Goal: Task Accomplishment & Management: Use online tool/utility

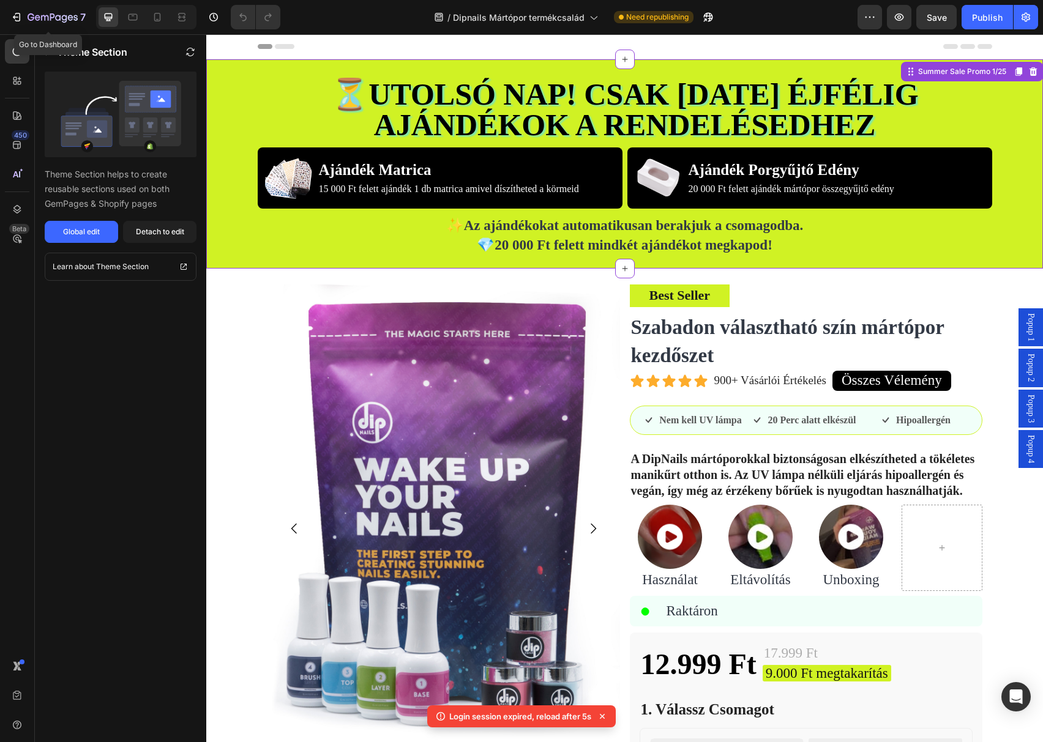
click at [16, 13] on icon "button" at bounding box center [16, 17] width 12 height 12
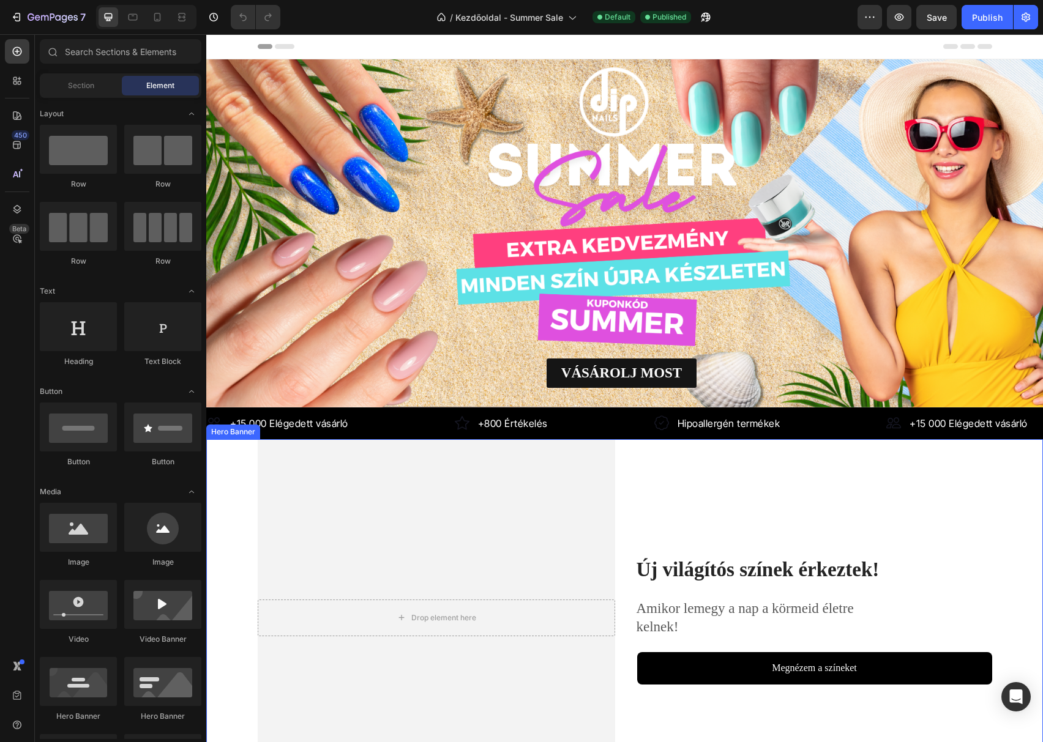
click at [849, 468] on div "Új világítós színek érkeztek! Heading Amikor lemegy a nap a körmeid életre keln…" at bounding box center [813, 617] width 357 height 357
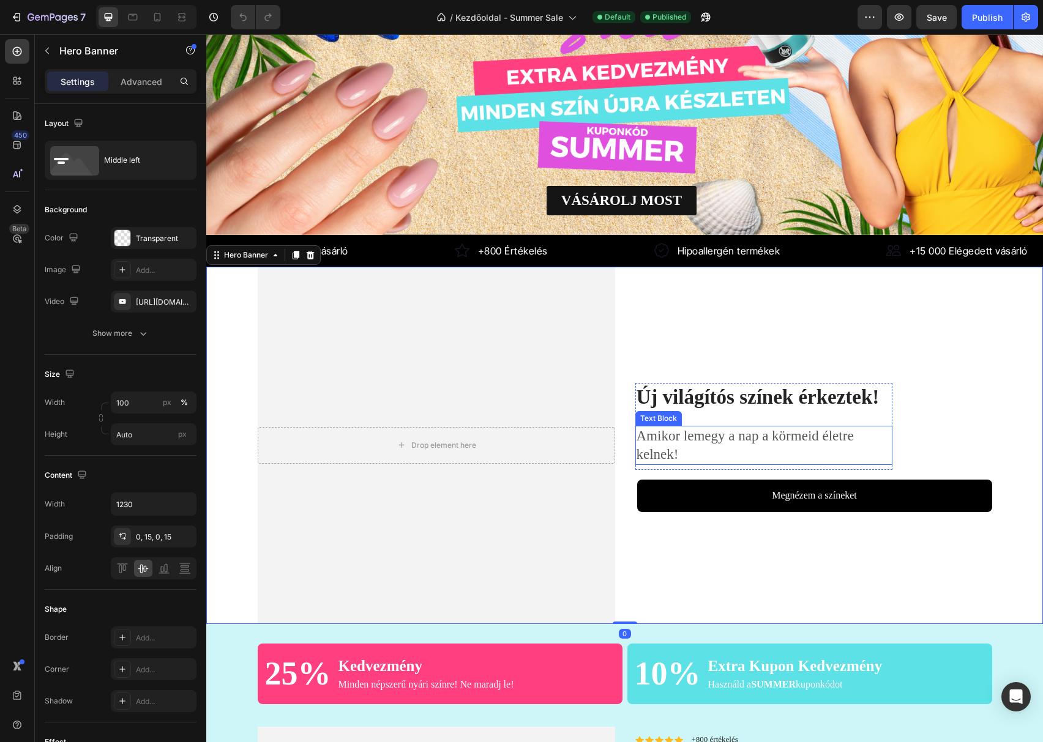
scroll to position [163, 0]
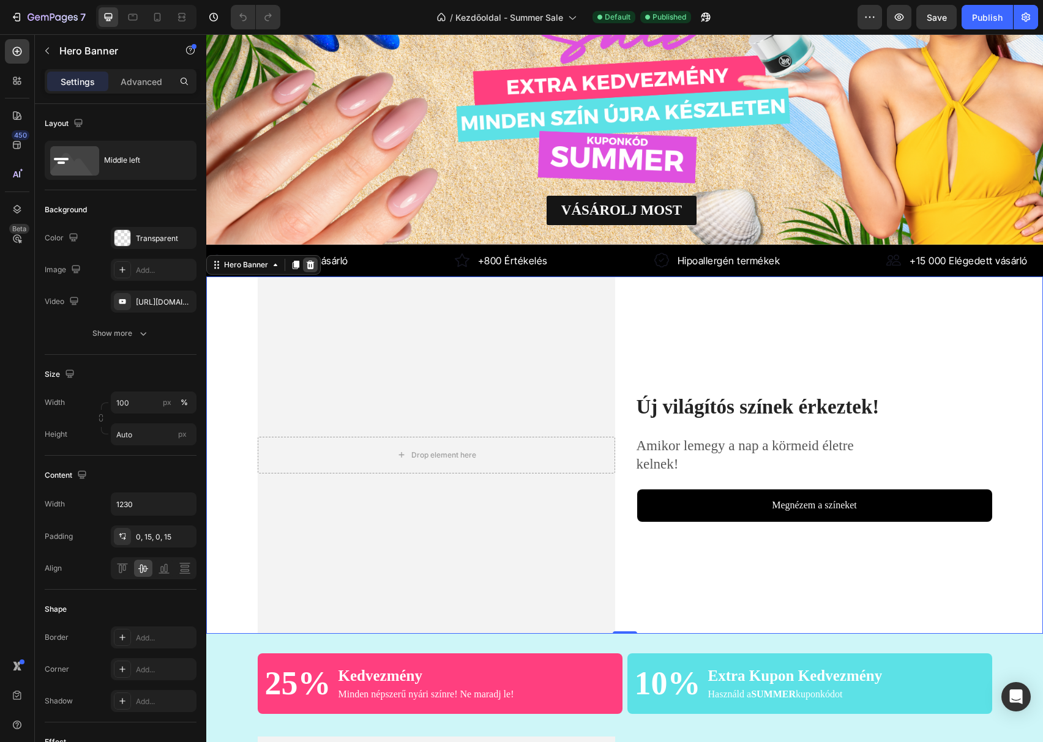
click at [315, 260] on icon at bounding box center [310, 265] width 10 height 10
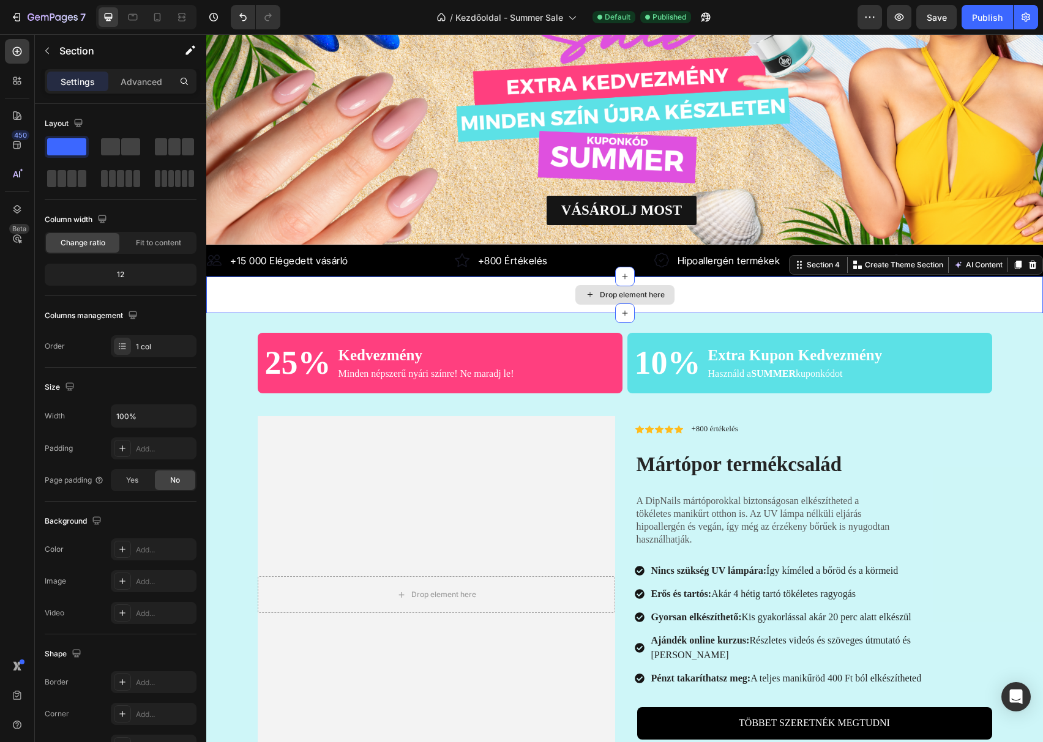
click at [429, 285] on div "Drop element here" at bounding box center [624, 295] width 837 height 37
click at [1029, 261] on icon at bounding box center [1033, 265] width 8 height 9
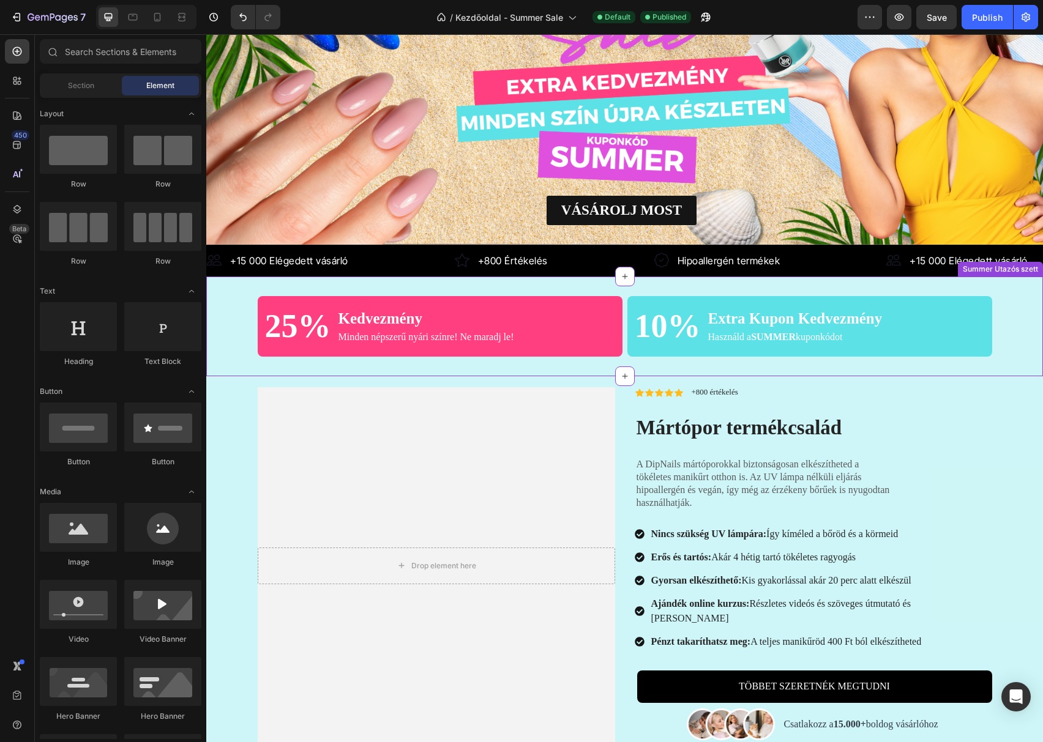
click at [444, 357] on div "25% Heading Kedvezmény Text Block Minden népszerű nyári színre! Ne maradj le! T…" at bounding box center [624, 327] width 837 height 100
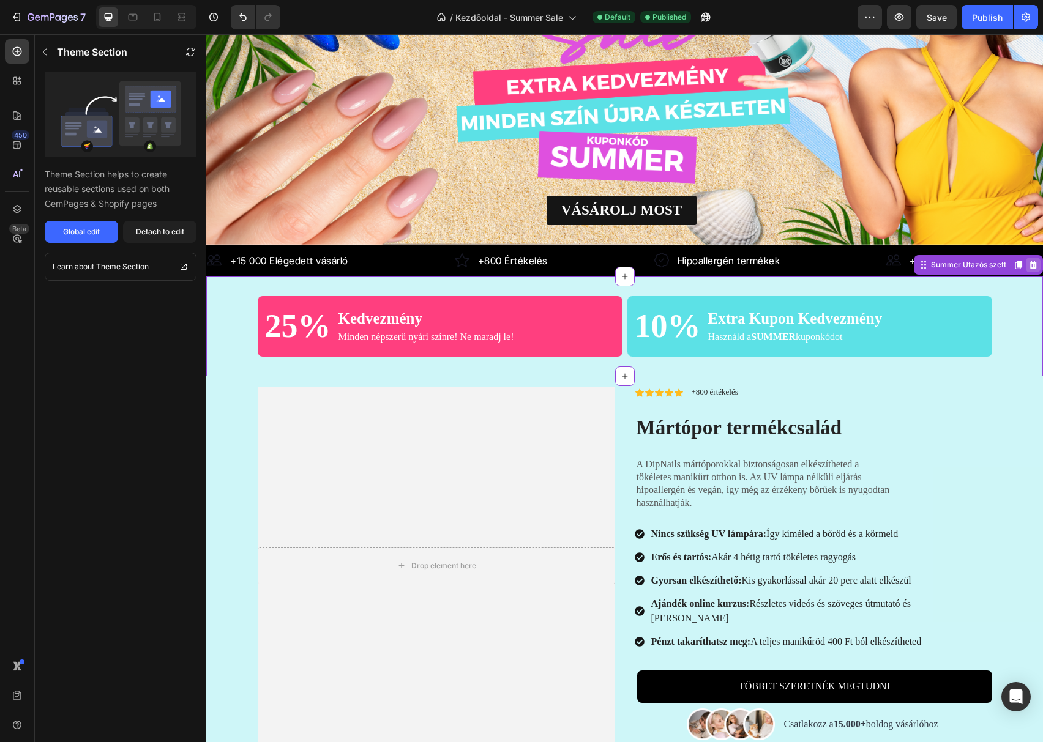
click at [1028, 260] on icon at bounding box center [1033, 265] width 10 height 10
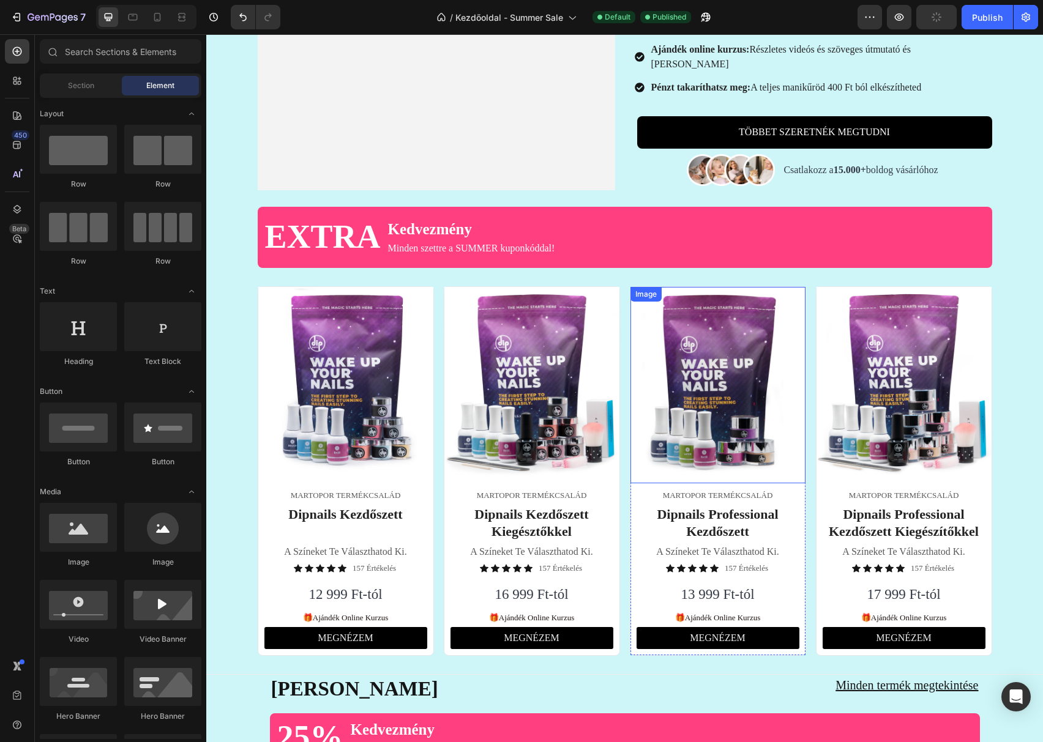
scroll to position [652, 0]
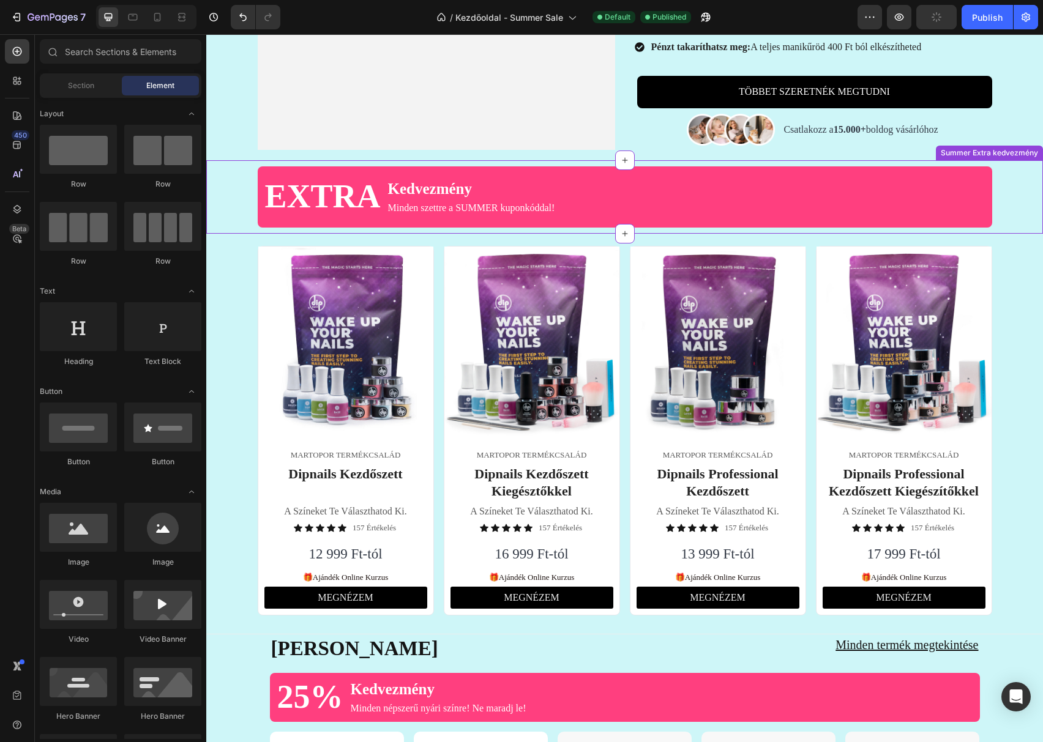
click at [574, 189] on div "EXTRA Heading Kedvezmény Text Block Minden szettre a SUMMER kuponkóddal! Text B…" at bounding box center [625, 196] width 734 height 61
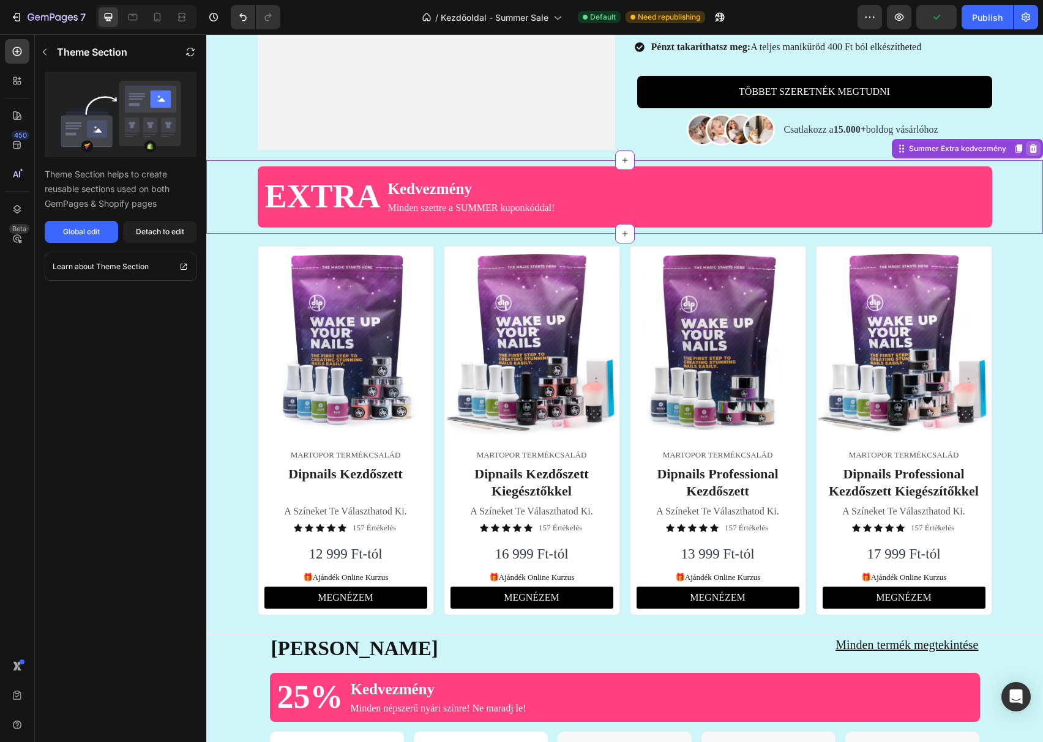
click at [1029, 144] on icon at bounding box center [1033, 148] width 8 height 9
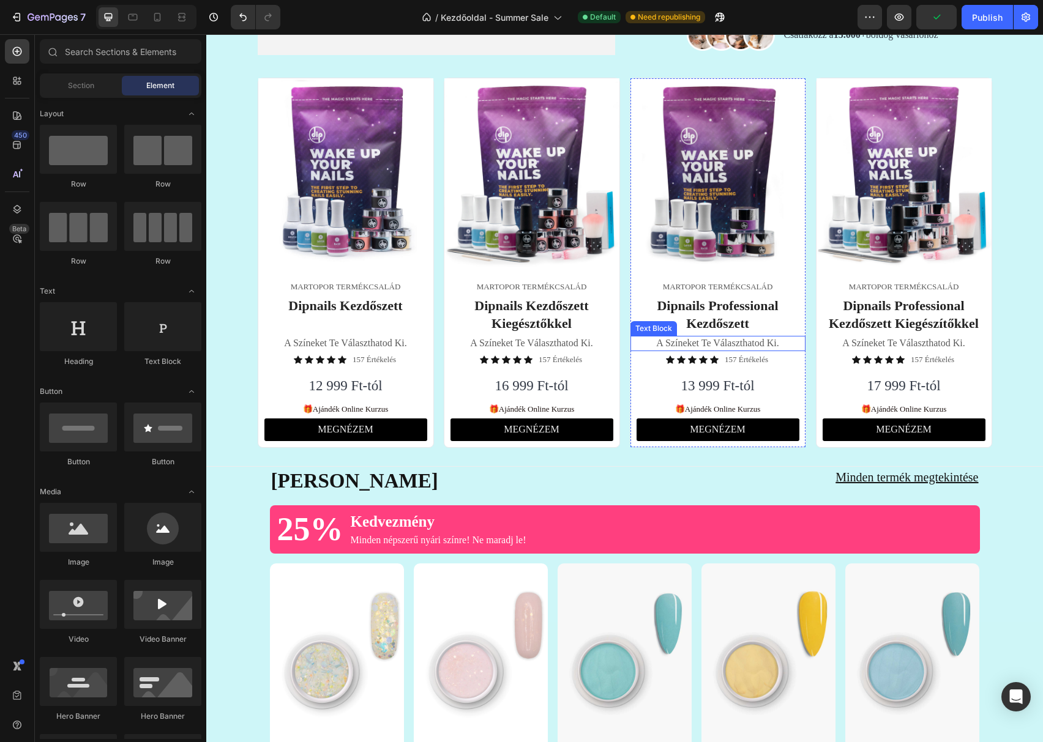
scroll to position [897, 0]
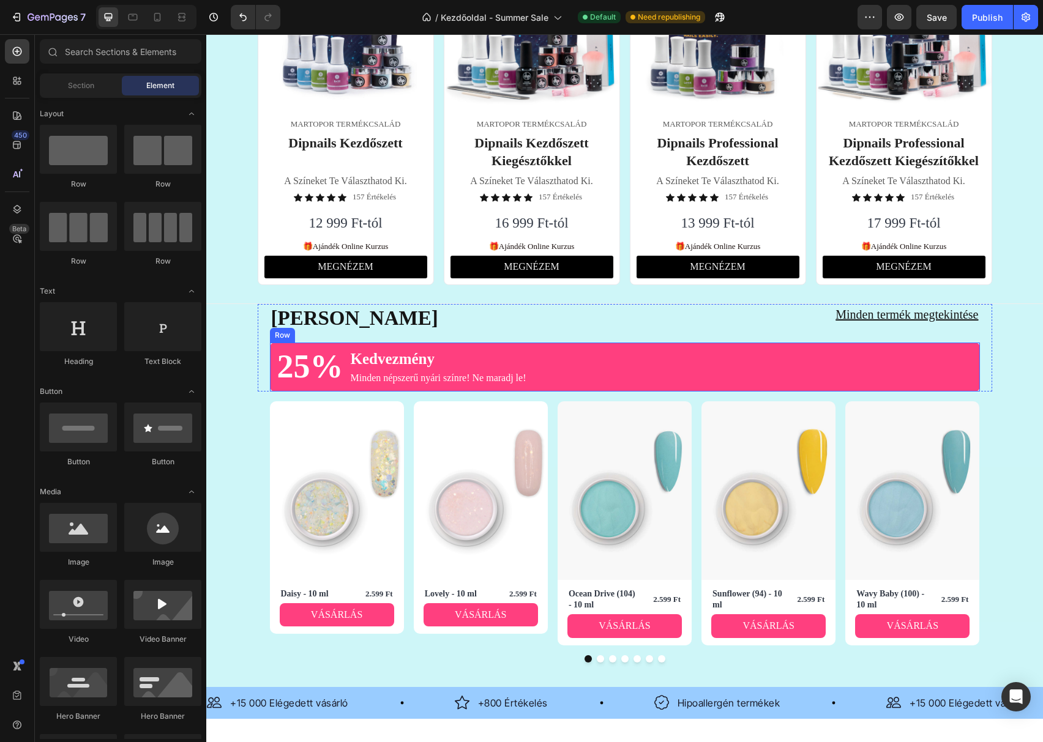
click at [693, 351] on div "25% Heading Kedvezmény Text Block Minden népszerű nyári színre! Ne maradj le! T…" at bounding box center [625, 367] width 710 height 49
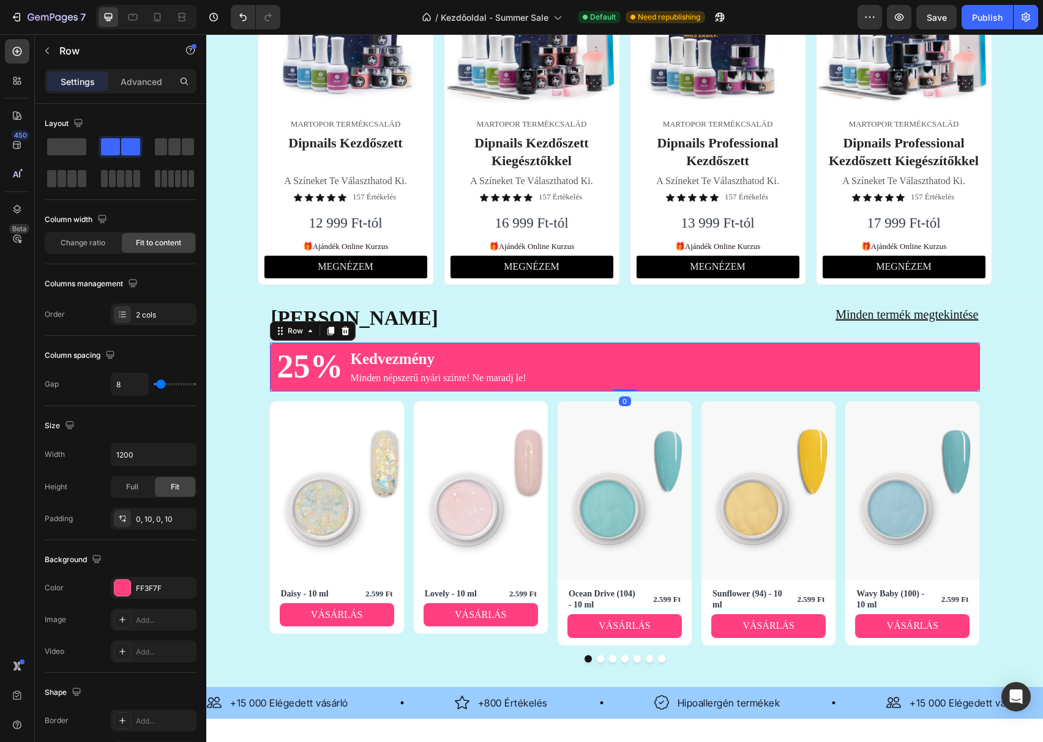
click at [664, 364] on div "25% Heading Kedvezmény Text Block Minden népszerű nyári színre! Ne maradj le! T…" at bounding box center [625, 367] width 710 height 49
click at [341, 331] on icon at bounding box center [345, 331] width 8 height 9
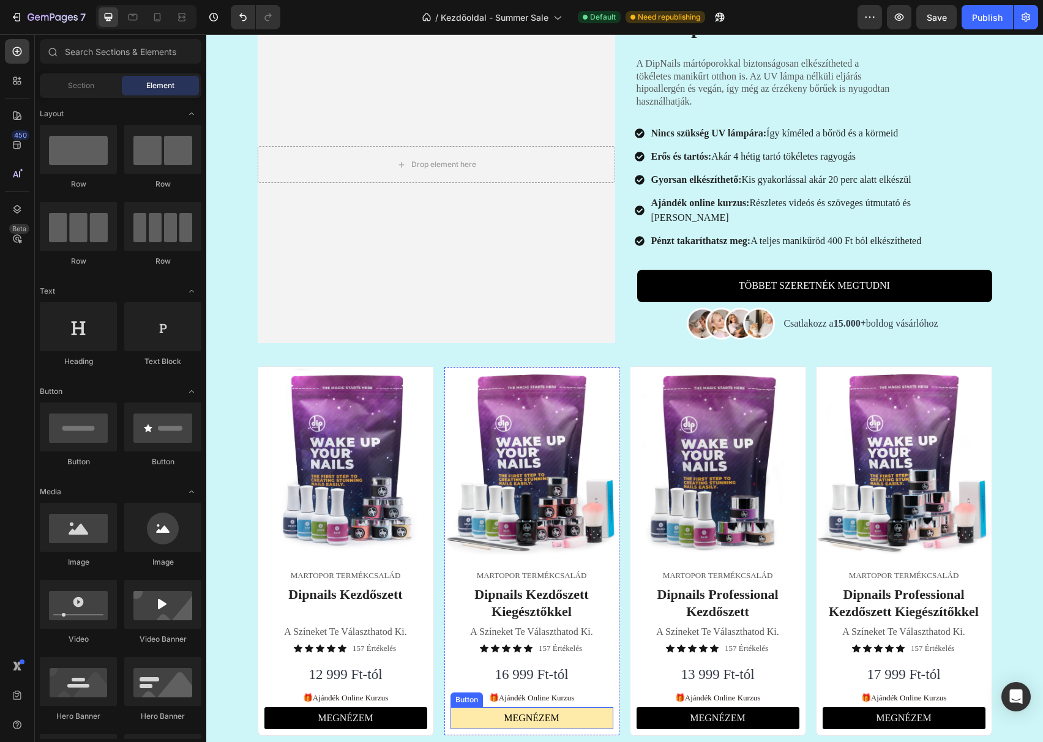
scroll to position [0, 0]
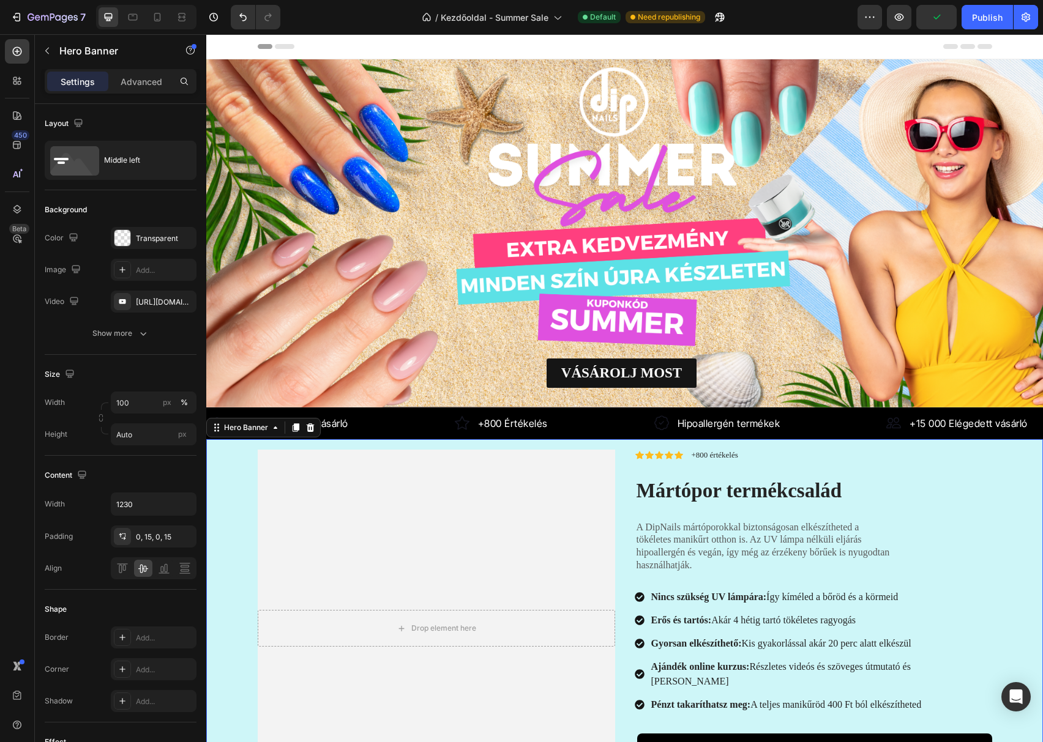
click at [1014, 446] on div "Background Image" at bounding box center [624, 628] width 837 height 379
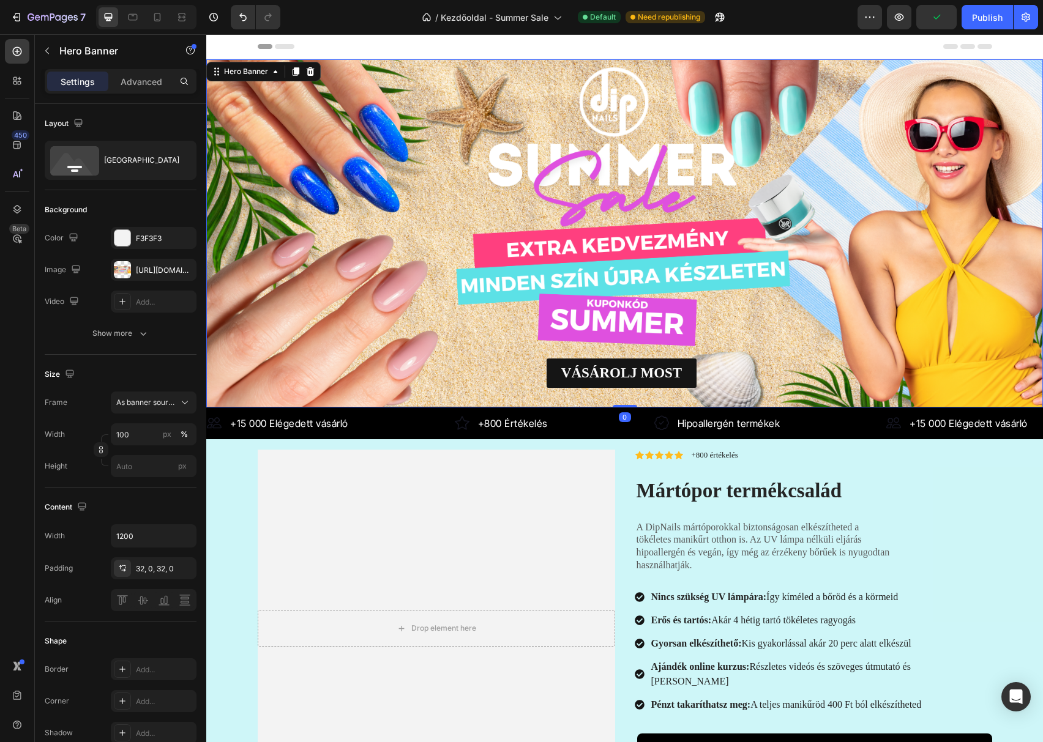
click at [509, 128] on div "Background Image" at bounding box center [624, 233] width 837 height 348
click at [121, 272] on div at bounding box center [122, 269] width 17 height 17
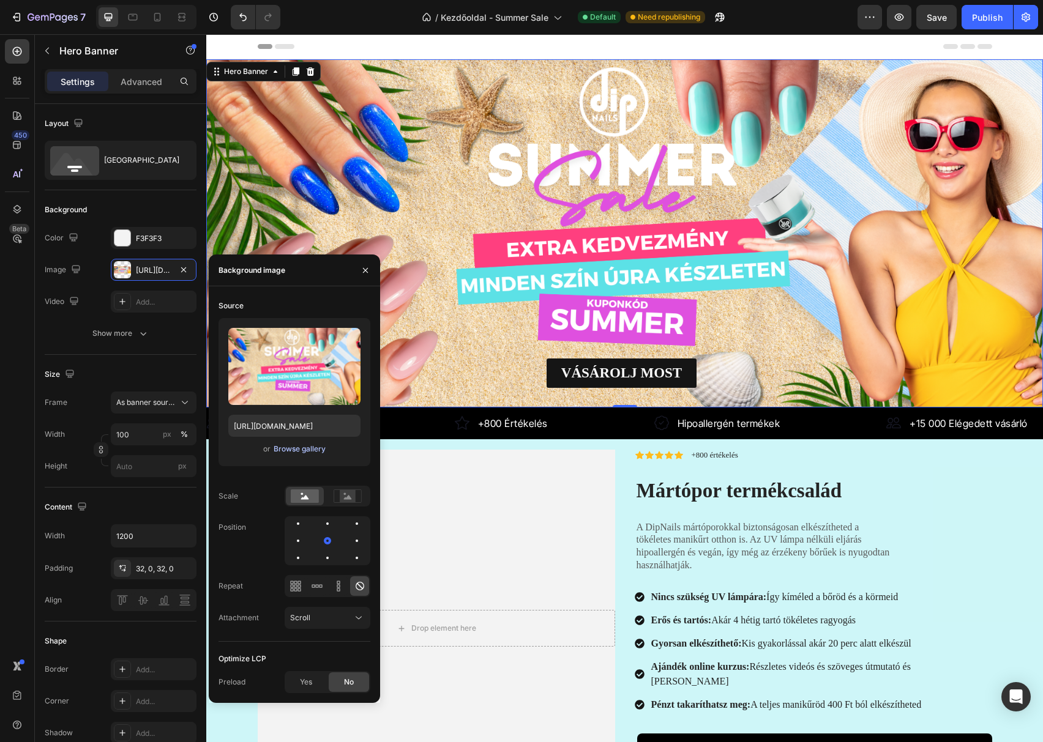
click at [299, 446] on div "Browse gallery" at bounding box center [300, 449] width 52 height 11
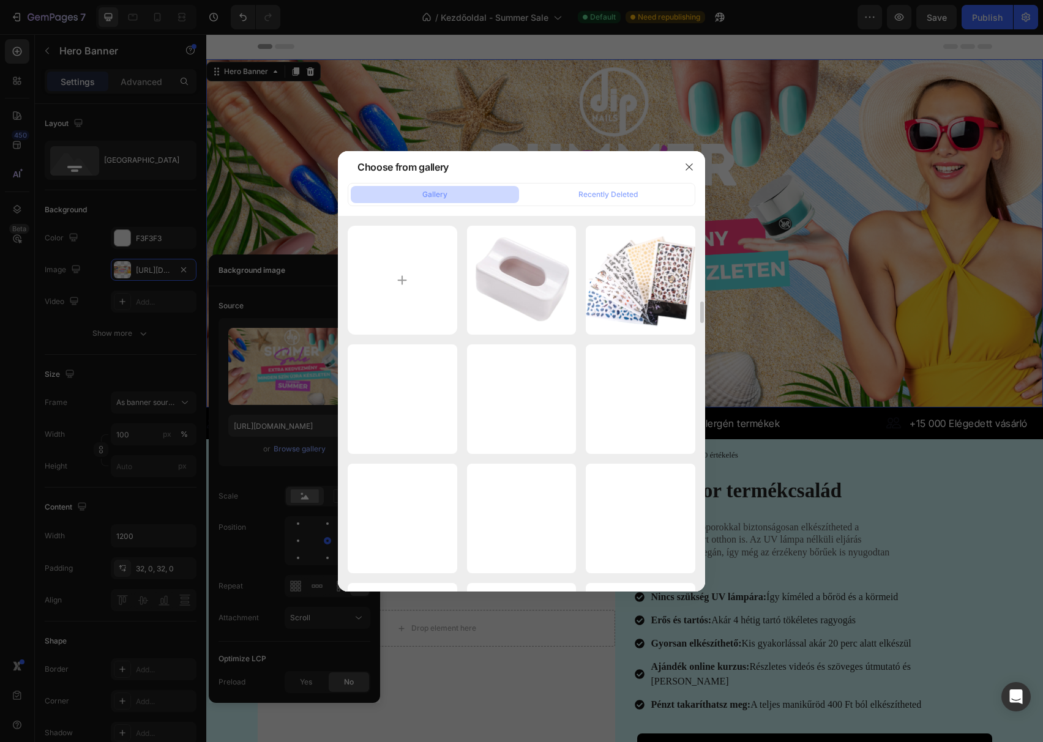
scroll to position [163, 0]
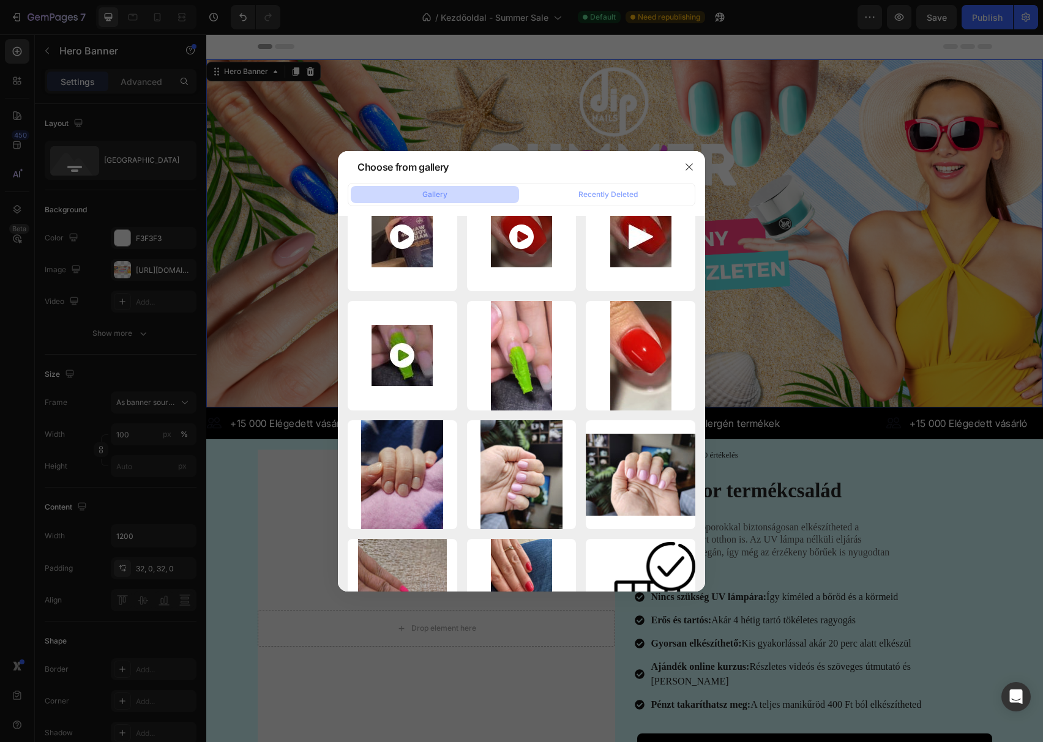
click at [891, 447] on div at bounding box center [521, 371] width 1043 height 742
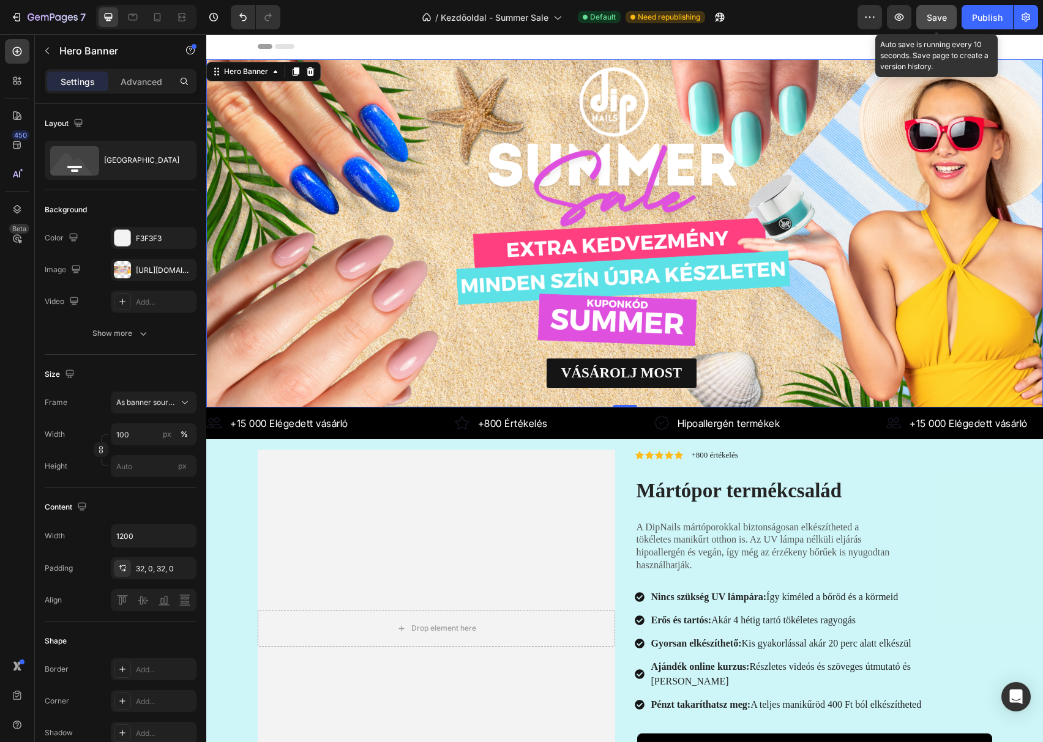
click at [941, 10] on button "Save" at bounding box center [936, 17] width 40 height 24
click at [662, 170] on div "Background Image" at bounding box center [624, 233] width 837 height 348
click at [928, 12] on span "Save" at bounding box center [937, 17] width 20 height 10
click at [394, 172] on div "Background Image" at bounding box center [624, 233] width 837 height 348
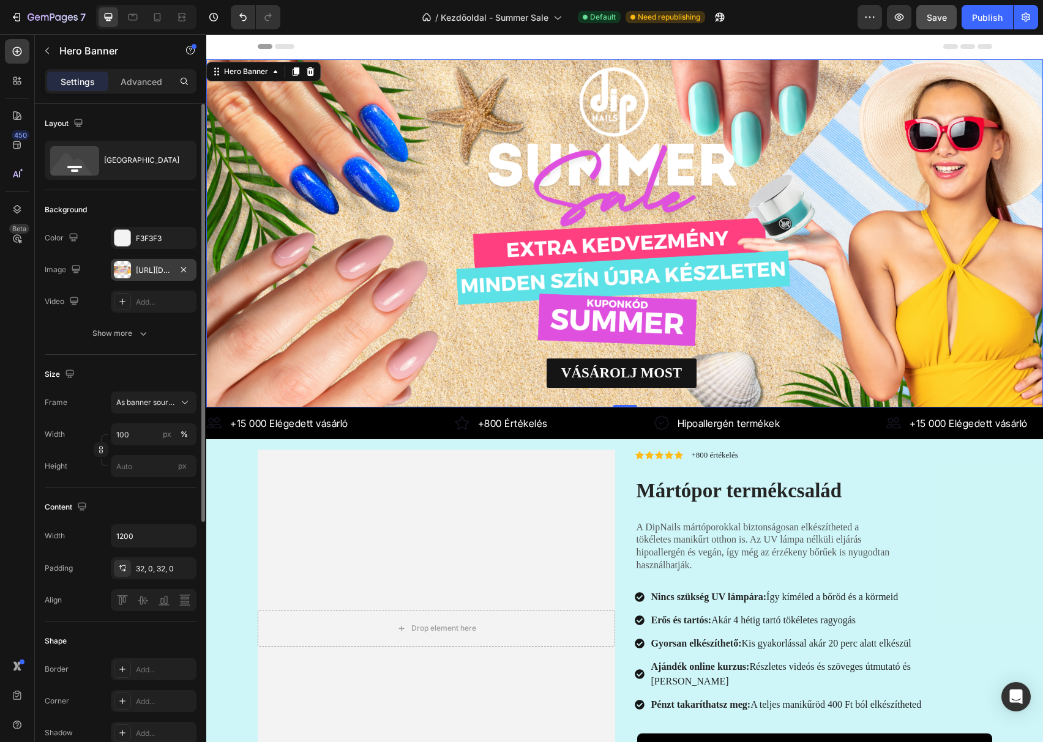
click at [126, 272] on div at bounding box center [122, 269] width 17 height 17
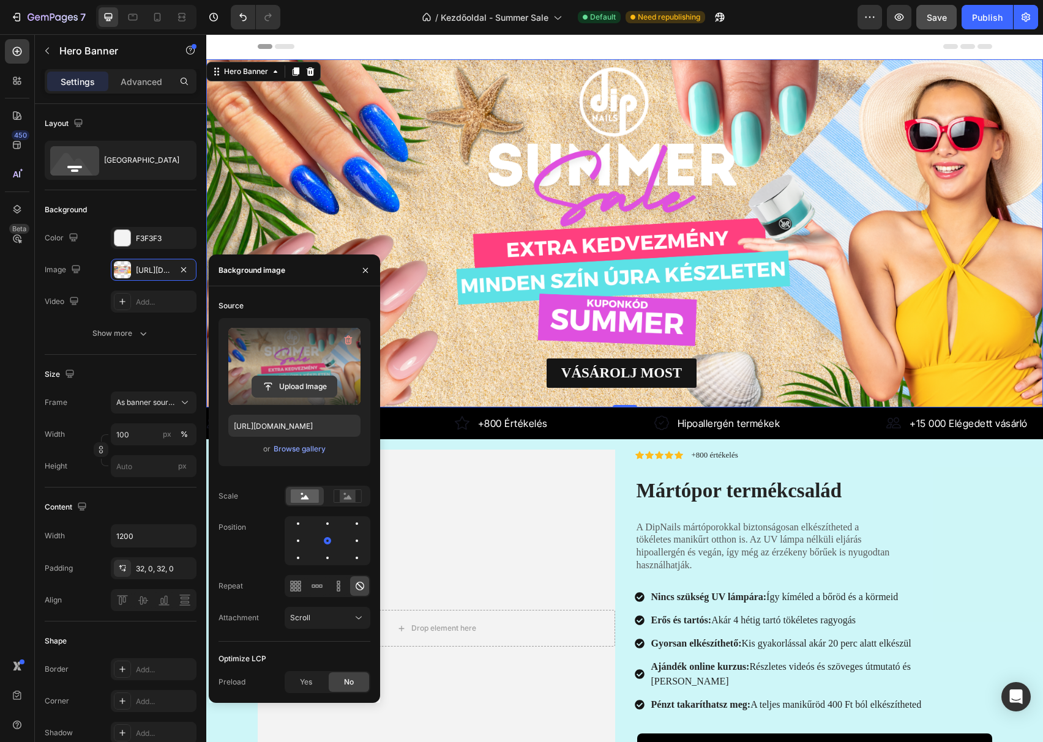
click at [299, 389] on input "file" at bounding box center [294, 386] width 84 height 21
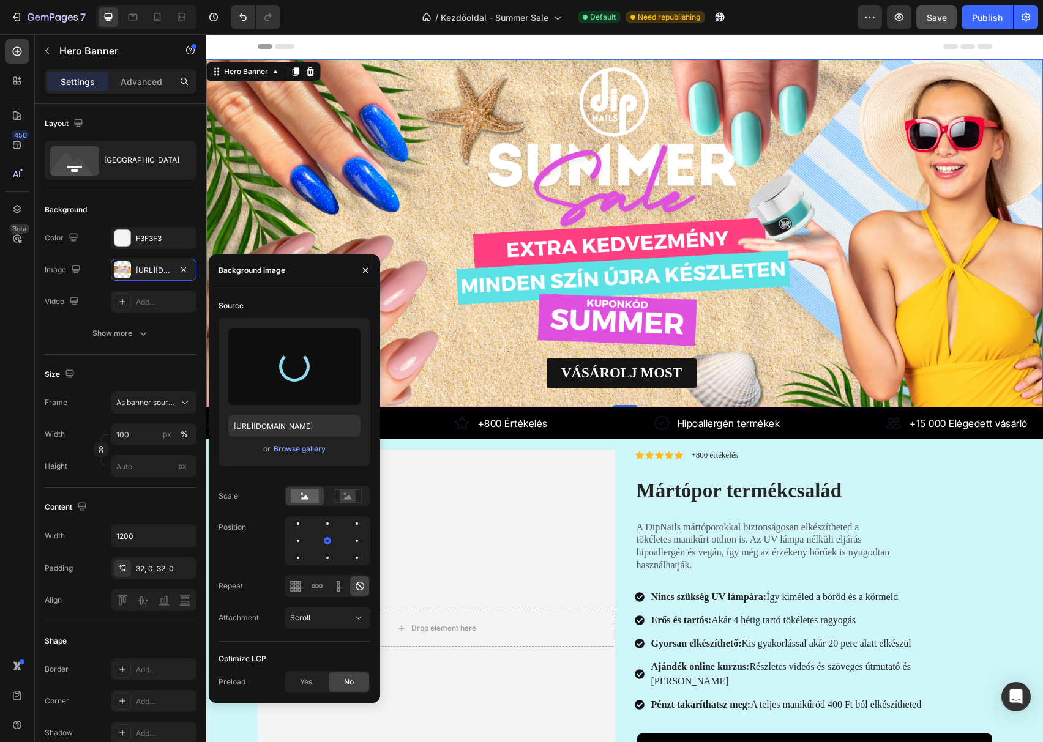
type input "https://cdn.shopify.com/s/files/1/0665/3870/1065/files/gempages_490432468243972…"
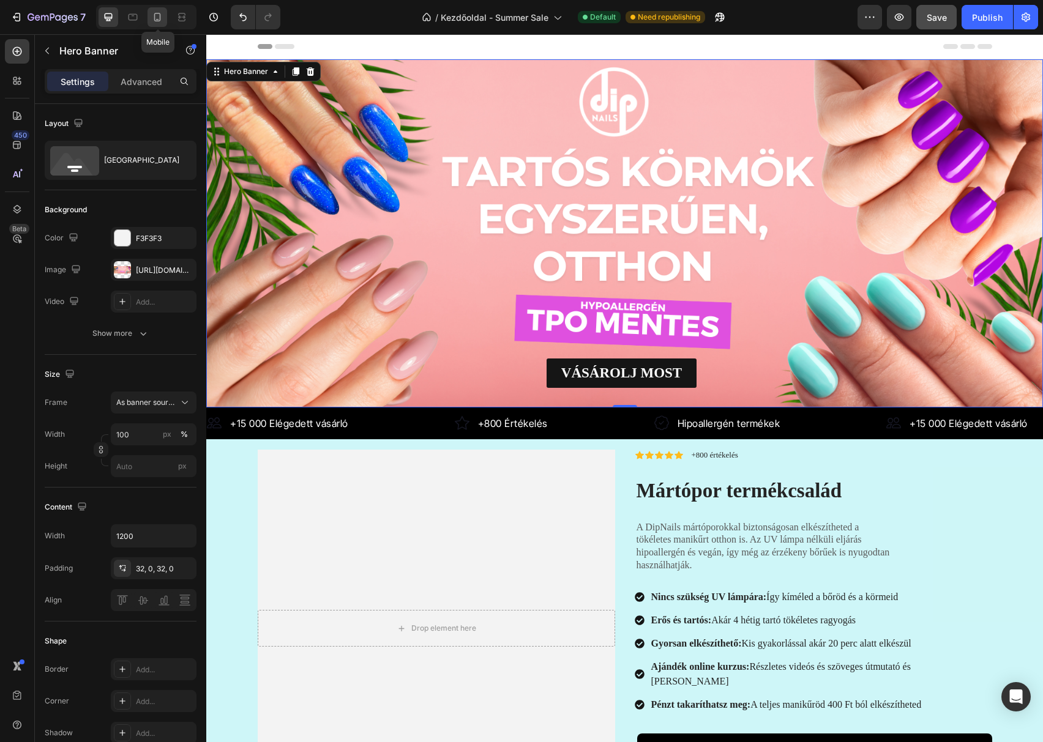
click at [157, 13] on icon at bounding box center [157, 17] width 7 height 9
type input "550"
type input "100%"
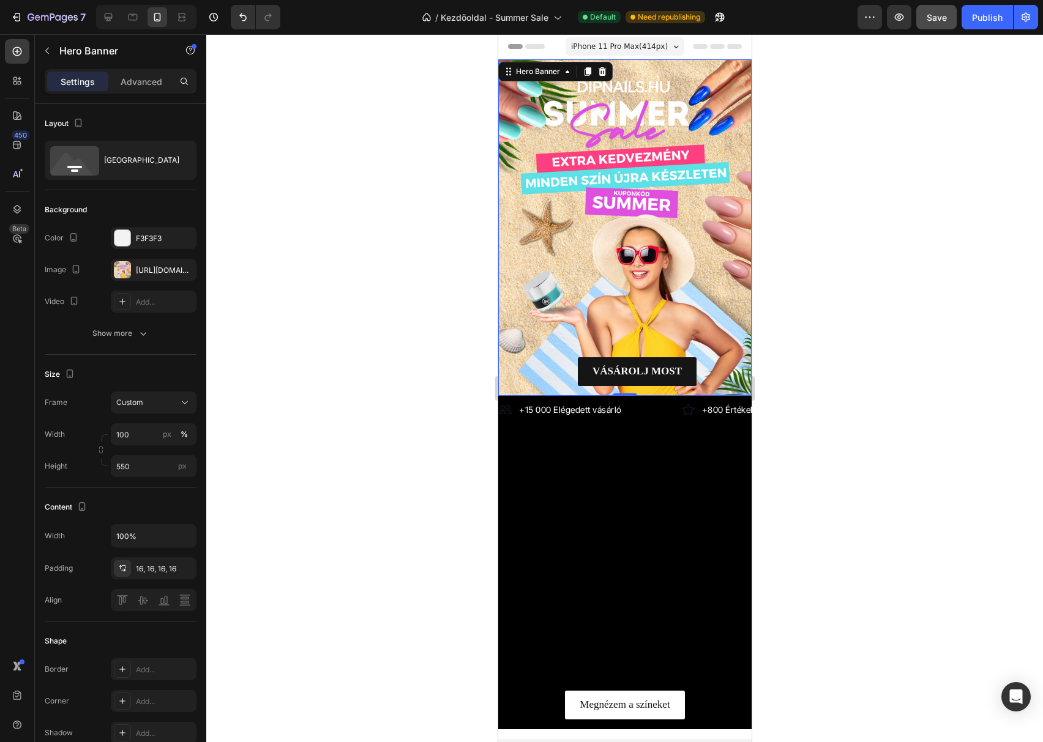
click at [551, 261] on div "Background Image" at bounding box center [624, 227] width 253 height 337
click at [142, 271] on div "https://cdn.shopify.com/s/files/1/0665/3870/1065/files/gempages_490432468243972…" at bounding box center [153, 270] width 35 height 11
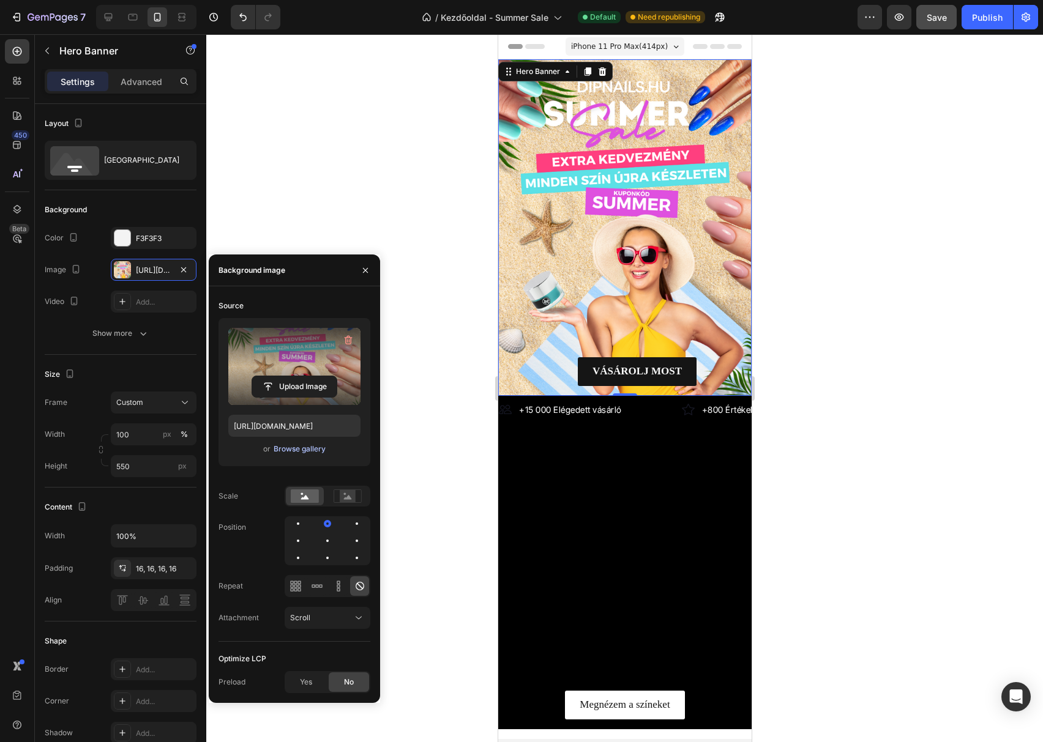
click at [289, 449] on div "Browse gallery" at bounding box center [300, 449] width 52 height 11
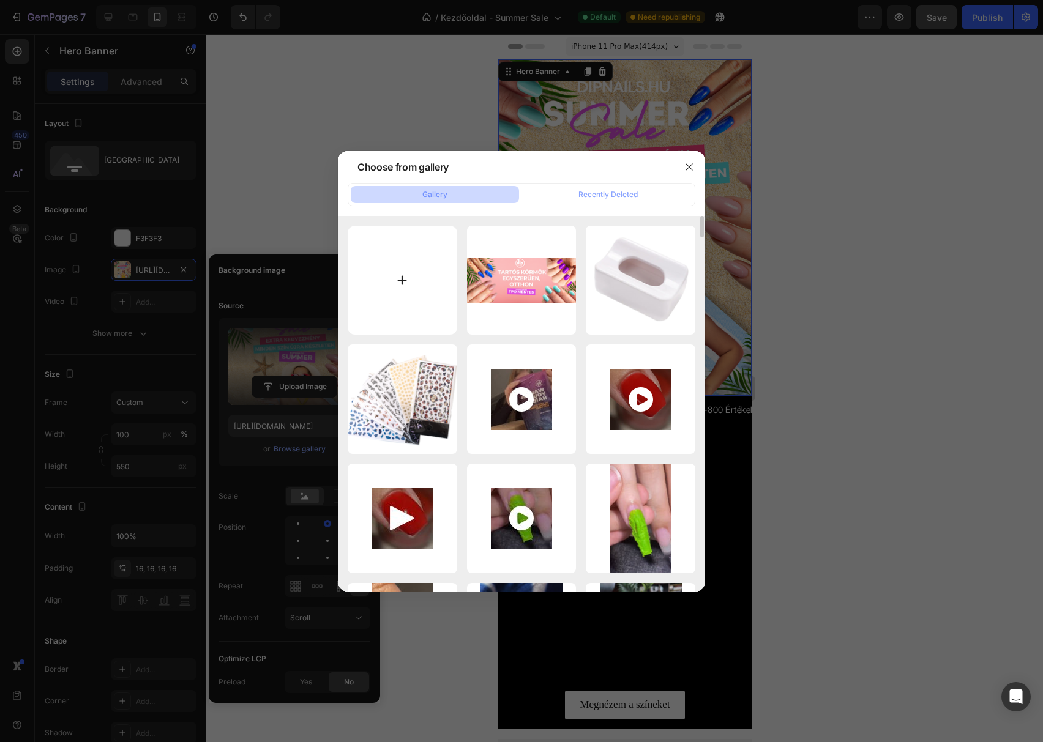
click at [401, 275] on input "file" at bounding box center [403, 281] width 110 height 110
type input "C:\fakepath\karacsonyi akcio (1080 x 1660 képpont) (1080 x 1080 képpont).png"
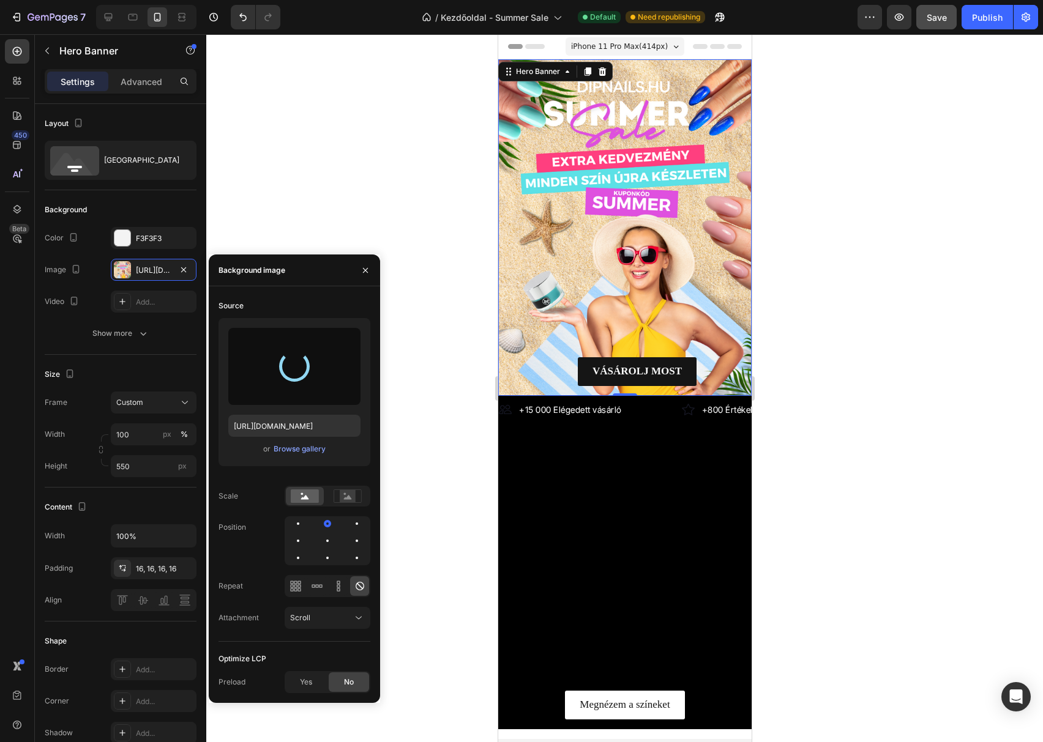
type input "https://cdn.shopify.com/s/files/1/0665/3870/1065/files/gempages_490432468243972…"
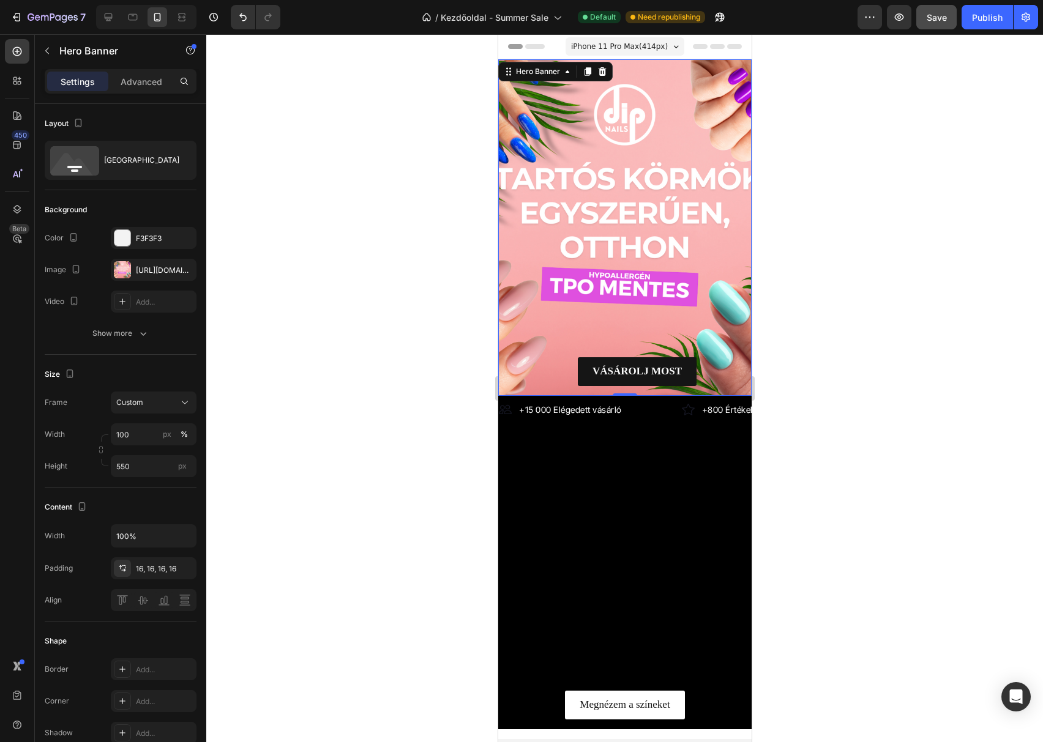
click at [688, 153] on div "Background Image" at bounding box center [624, 227] width 253 height 337
click at [668, 155] on div "Background Image" at bounding box center [624, 227] width 253 height 337
click at [137, 470] on input "550" at bounding box center [154, 466] width 86 height 22
click at [125, 466] on input "550" at bounding box center [154, 466] width 86 height 22
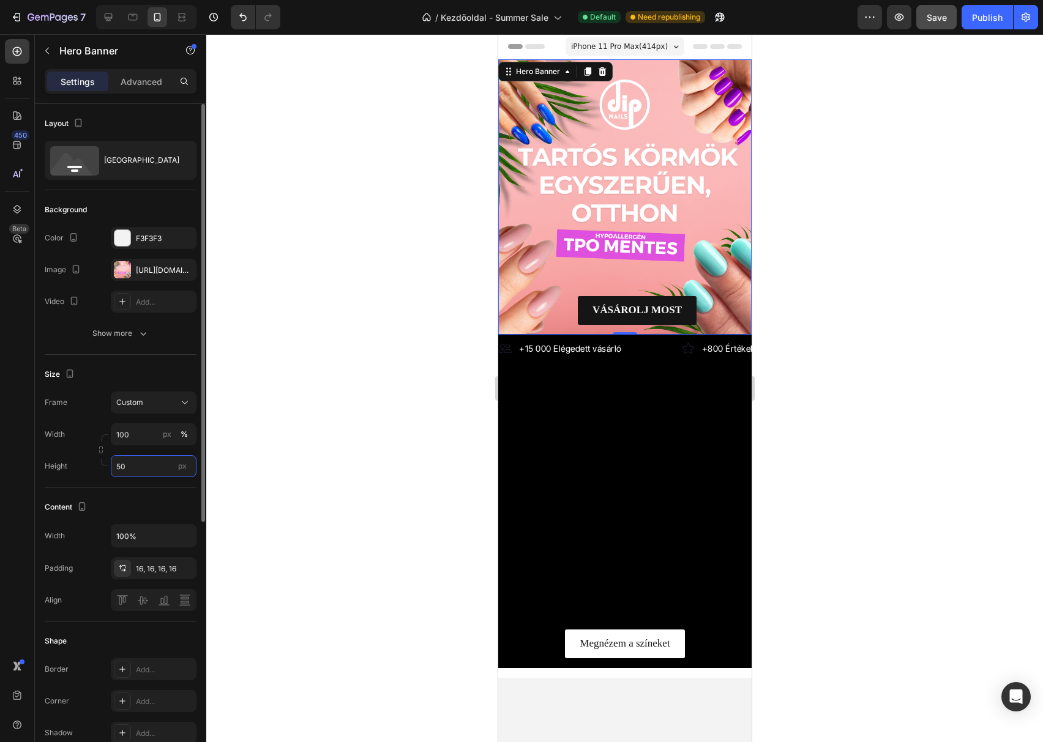
type input "350"
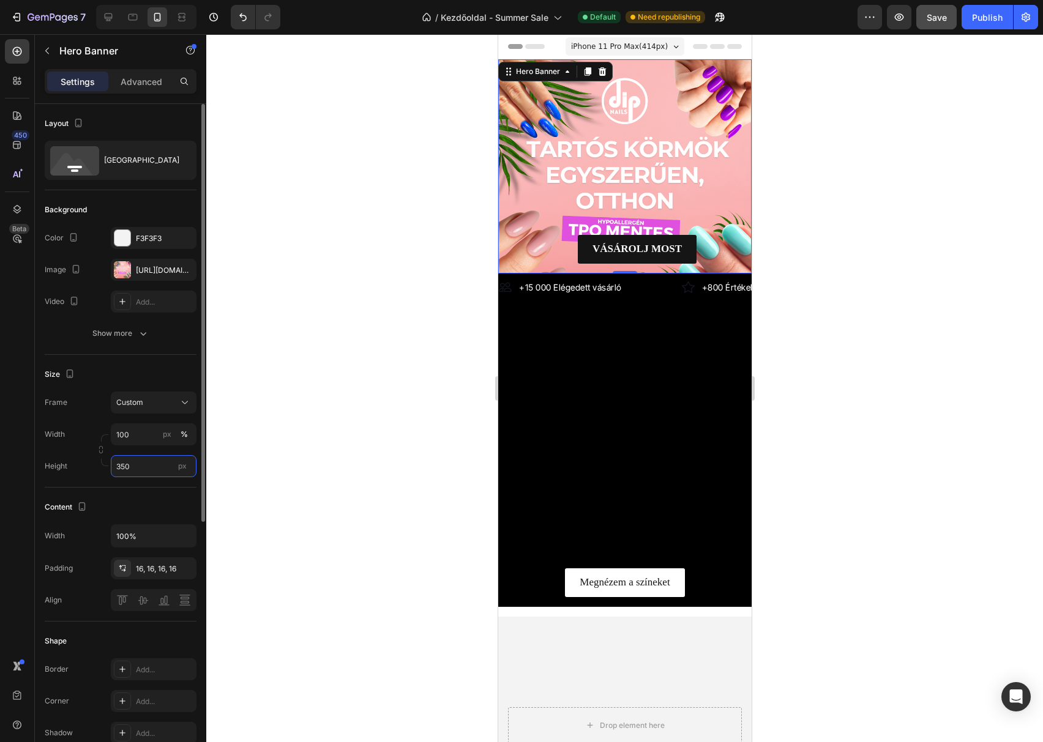
drag, startPoint x: 147, startPoint y: 468, endPoint x: 86, endPoint y: 471, distance: 61.3
click at [86, 471] on div "Height 350 px" at bounding box center [121, 466] width 152 height 22
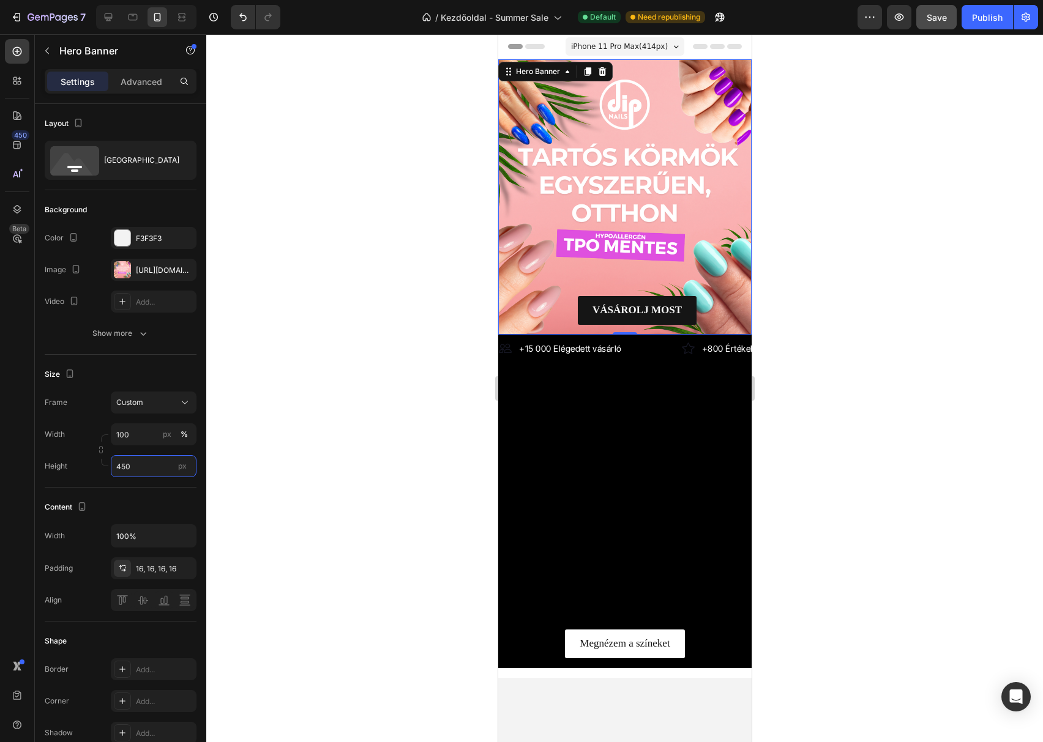
type input "450"
click at [604, 211] on div "Background Image" at bounding box center [624, 196] width 253 height 275
click at [589, 195] on div "Background Image" at bounding box center [624, 196] width 253 height 275
click at [122, 267] on div at bounding box center [122, 269] width 17 height 17
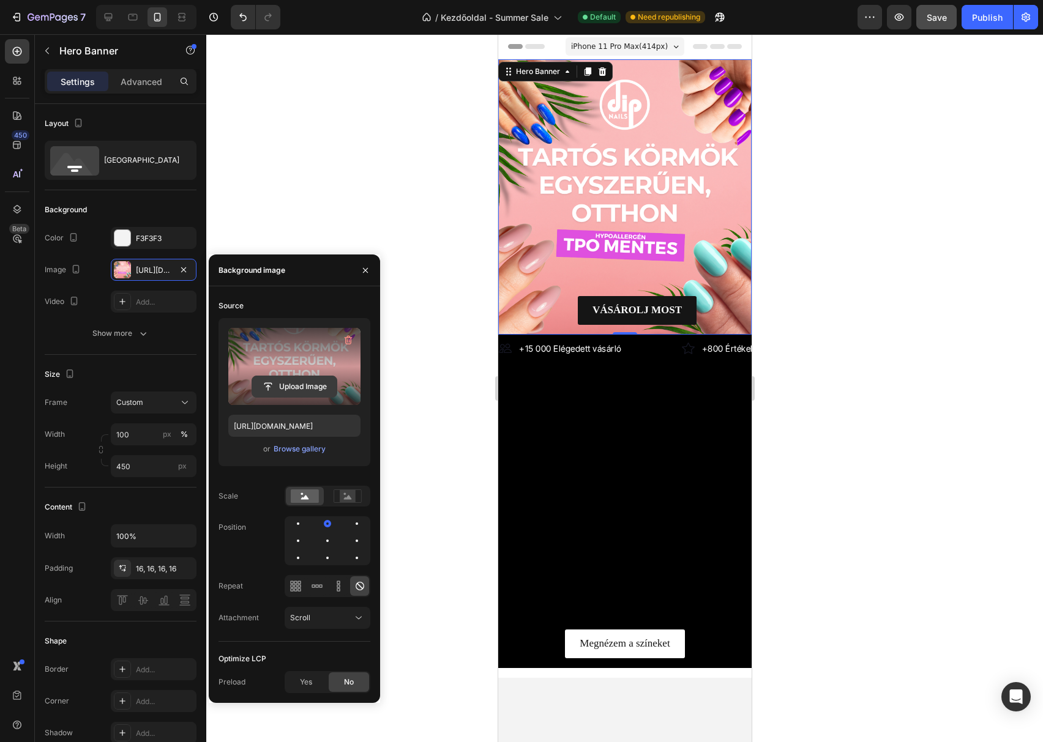
click at [296, 392] on input "file" at bounding box center [294, 386] width 84 height 21
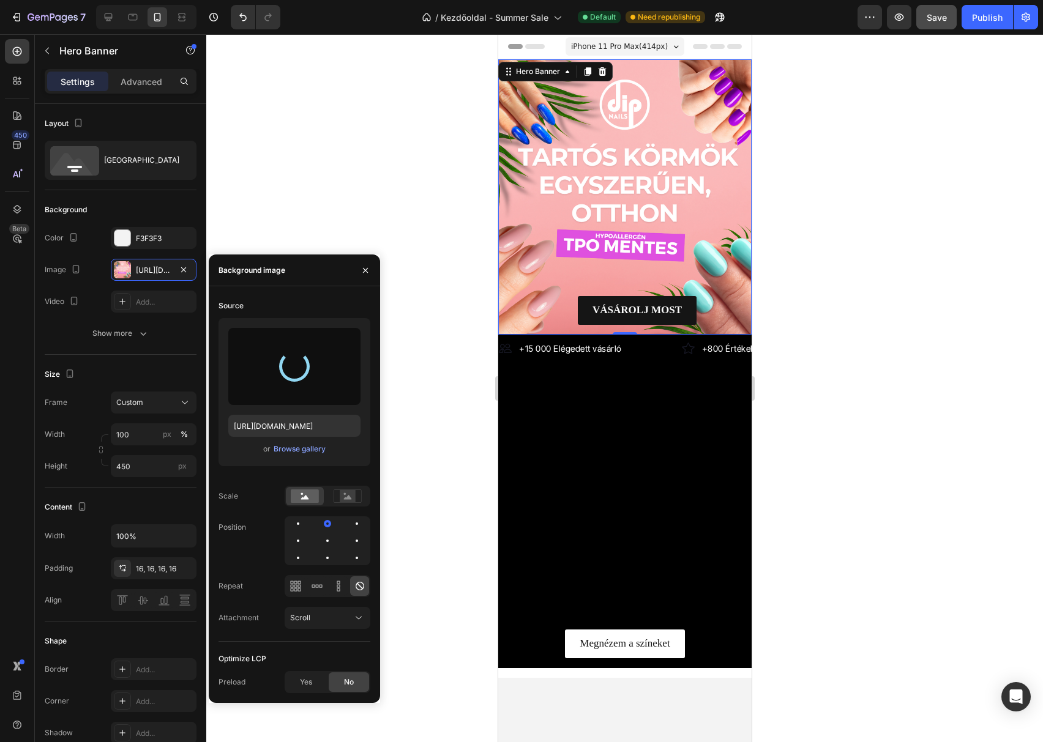
type input "https://cdn.shopify.com/s/files/1/0665/3870/1065/files/gempages_490432468243972…"
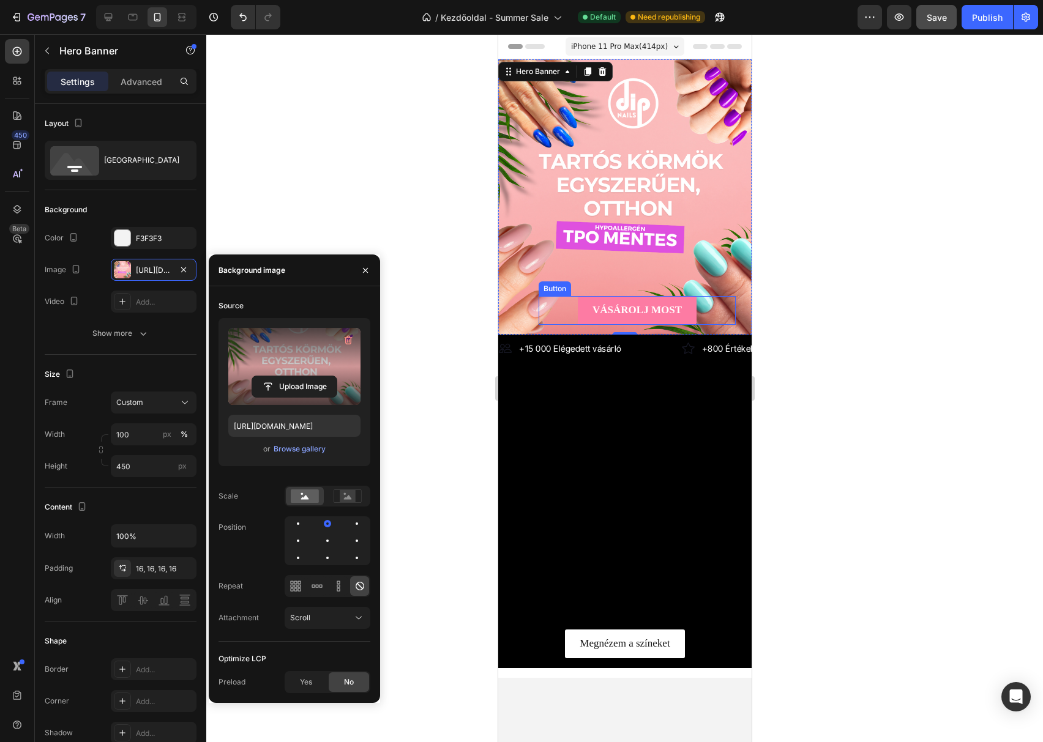
click at [660, 322] on link "Vásárolj Most" at bounding box center [636, 310] width 119 height 29
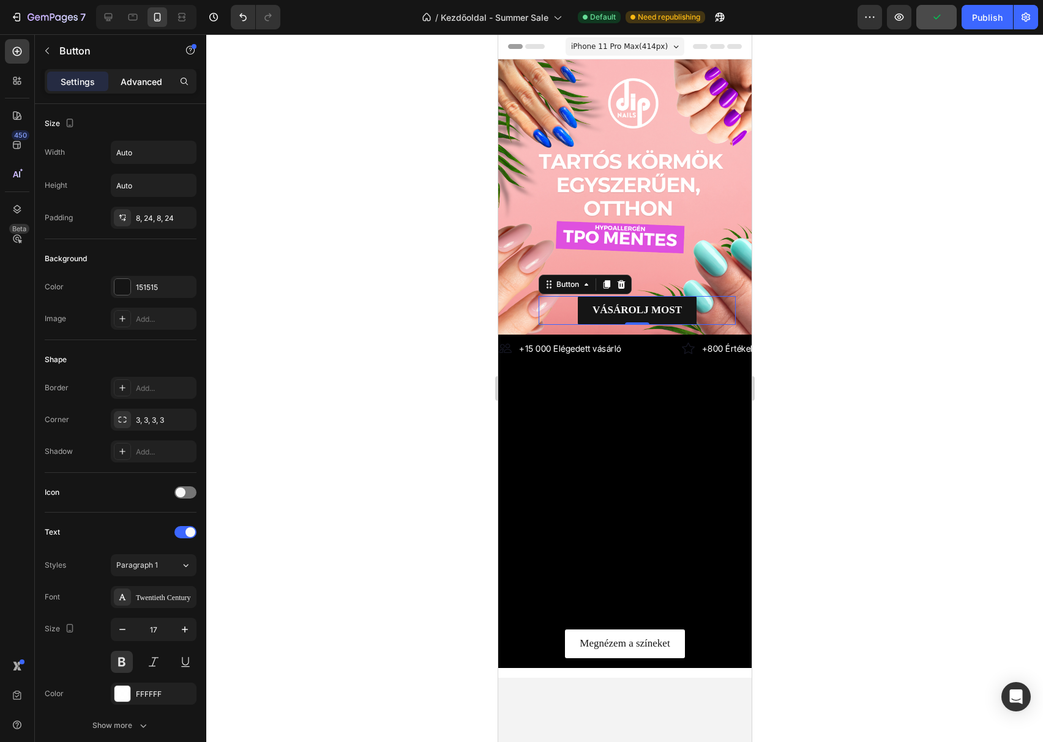
click at [135, 88] on div "Advanced" at bounding box center [141, 82] width 61 height 20
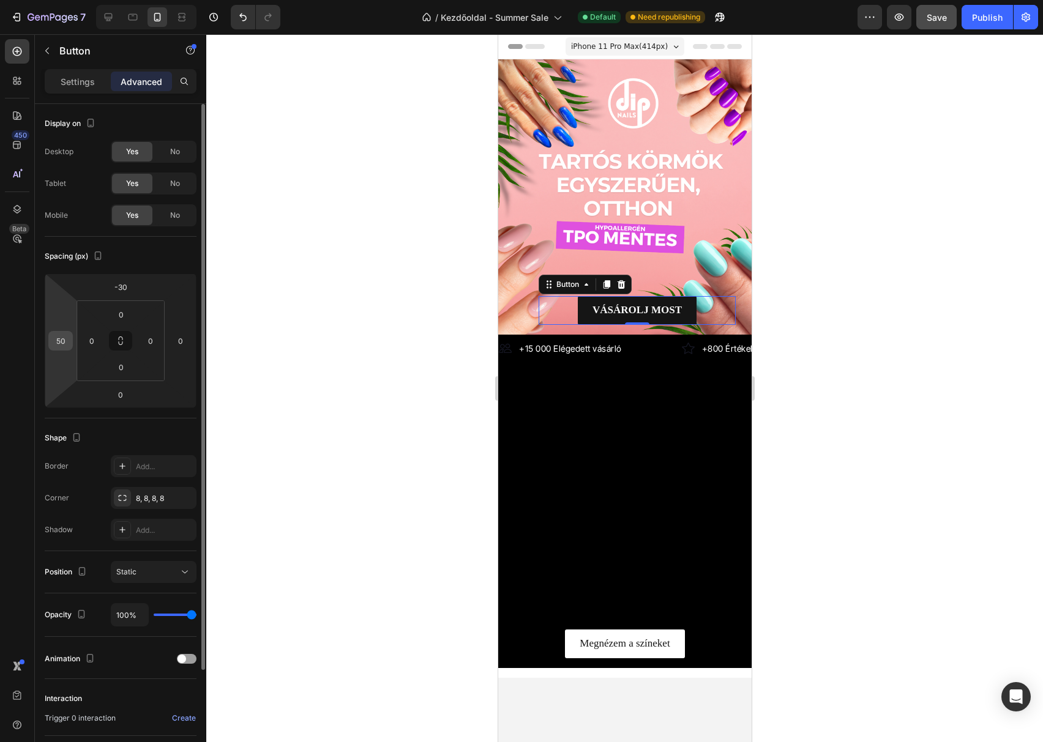
click at [64, 338] on input "50" at bounding box center [60, 341] width 18 height 18
type input "0"
click at [158, 266] on div "Spacing (px)" at bounding box center [121, 257] width 152 height 20
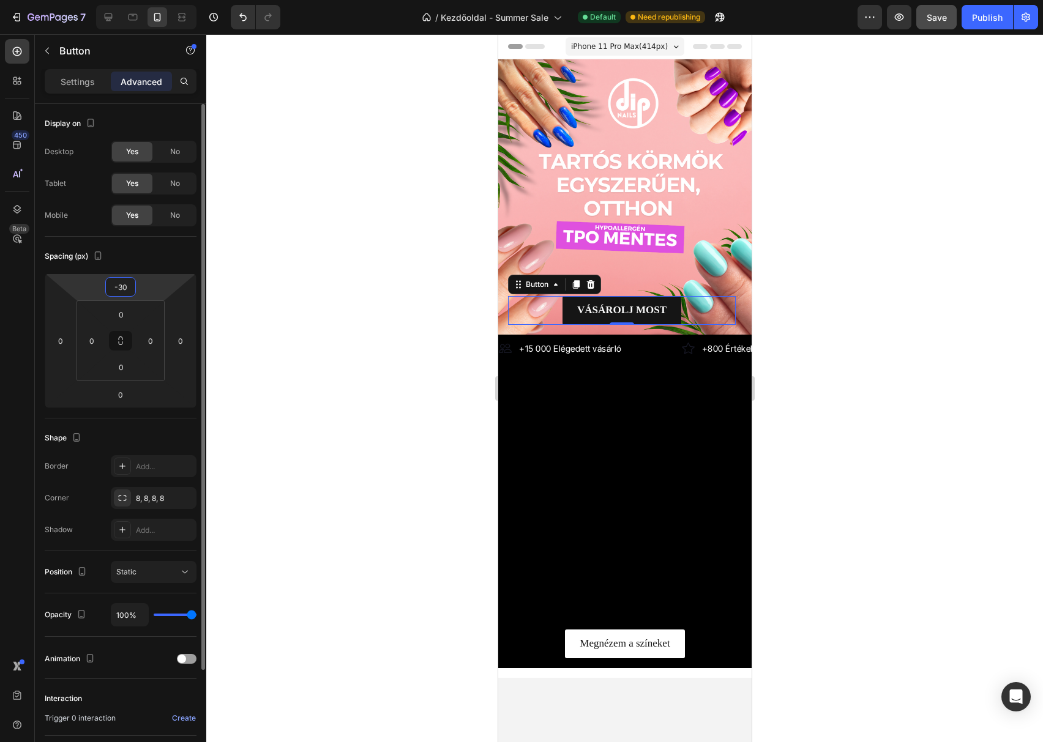
click at [125, 289] on input "-30" at bounding box center [120, 287] width 24 height 18
click at [118, 291] on input "-30" at bounding box center [120, 287] width 24 height 18
click at [121, 286] on input "-30" at bounding box center [120, 287] width 24 height 18
type input "-50"
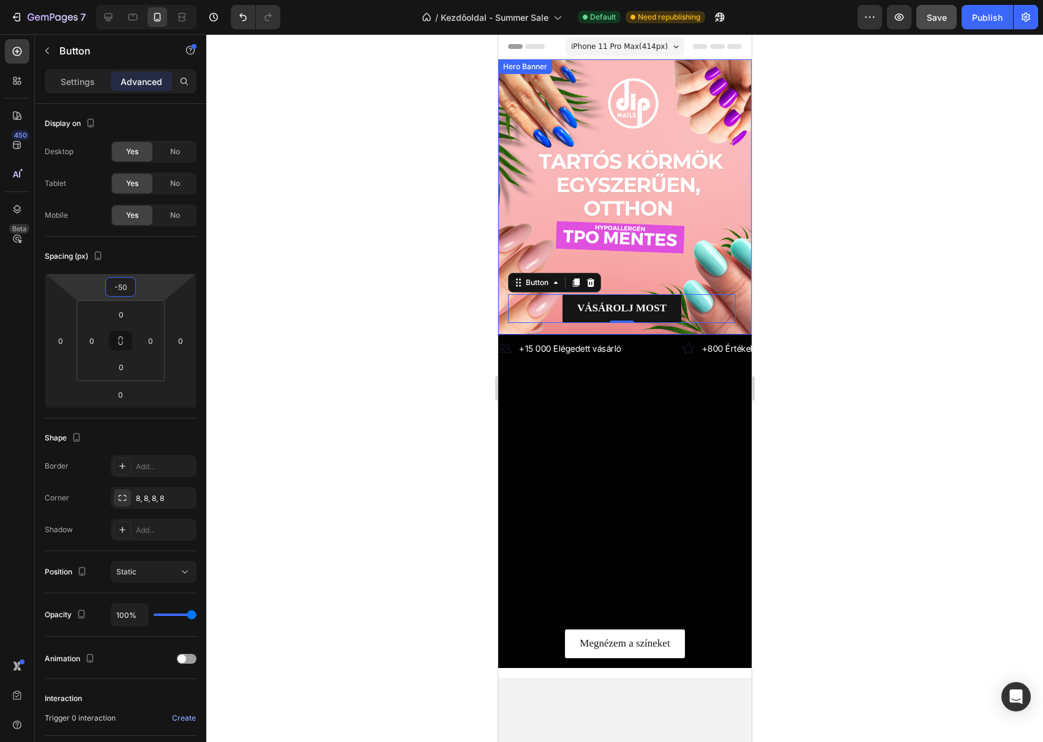
click at [830, 220] on div at bounding box center [624, 388] width 837 height 708
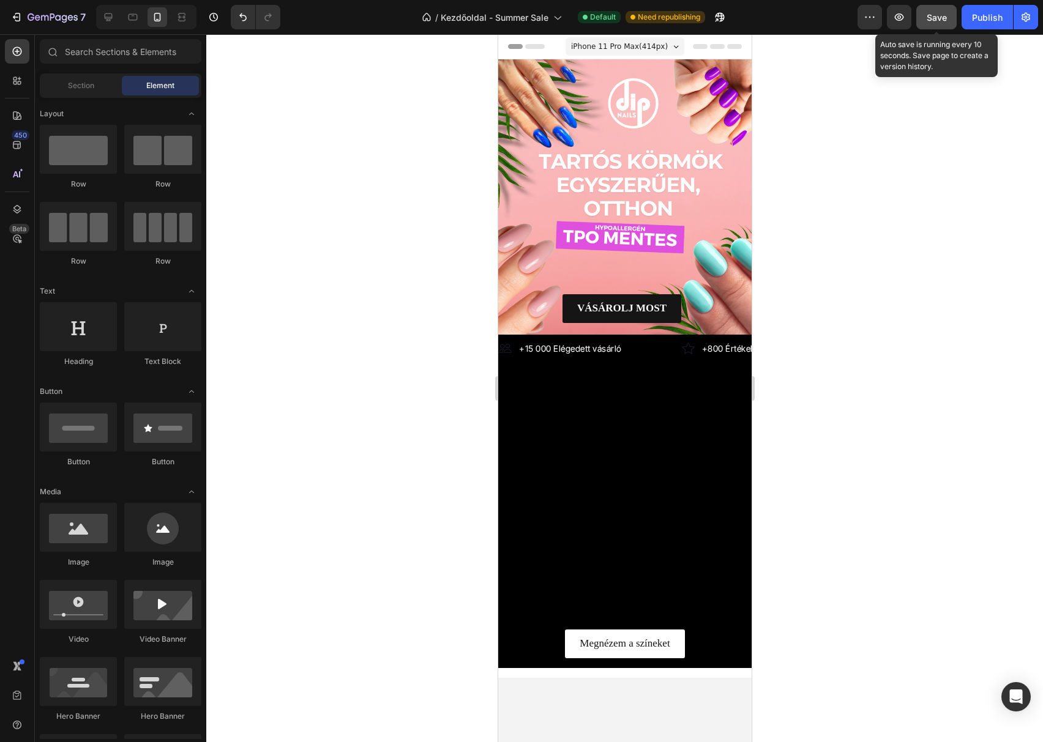
click at [949, 21] on button "Save" at bounding box center [936, 17] width 40 height 24
click at [980, 27] on button "Publish" at bounding box center [986, 17] width 51 height 24
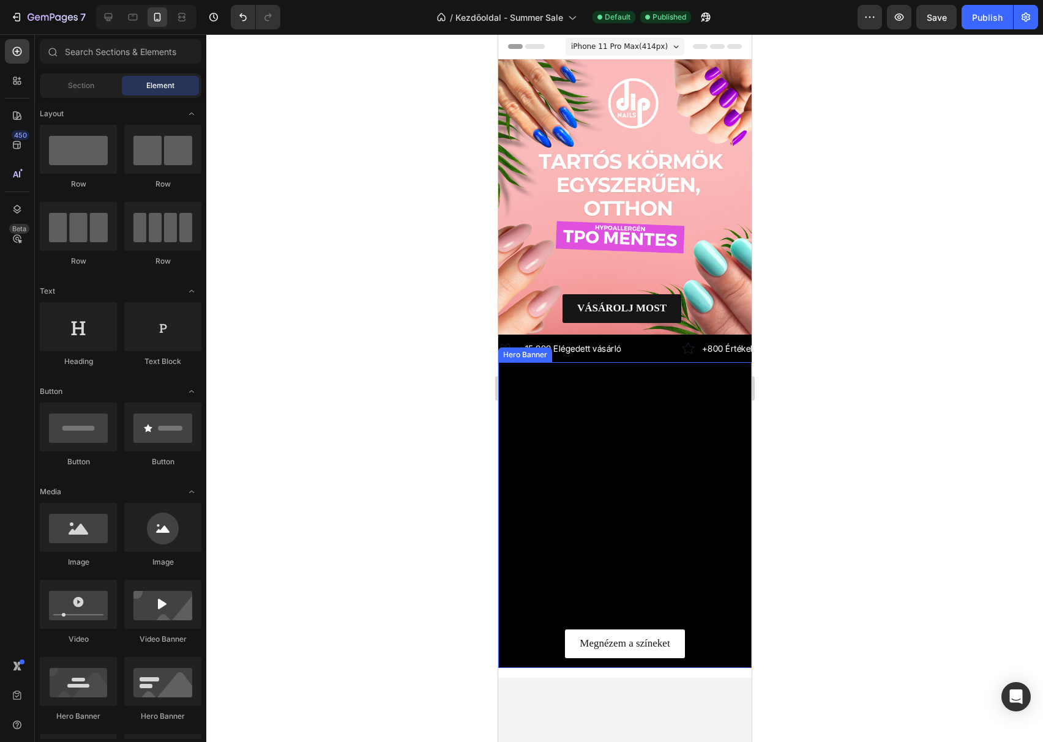
click at [667, 390] on video "Background Image" at bounding box center [624, 515] width 253 height 306
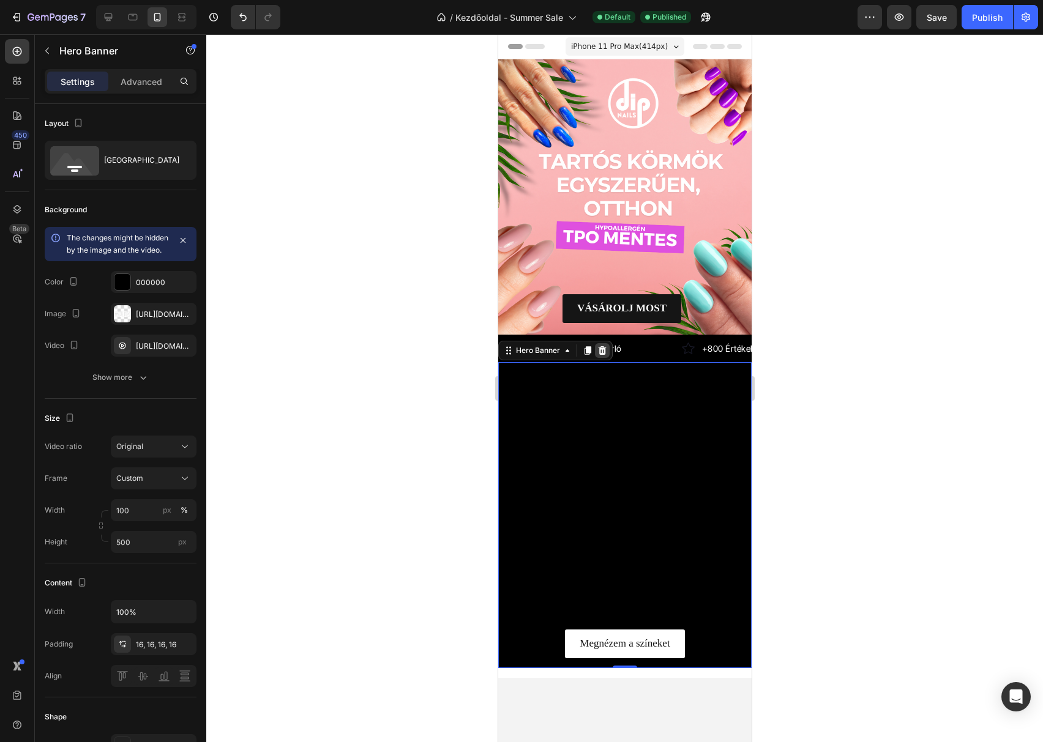
click at [602, 346] on icon at bounding box center [602, 350] width 8 height 9
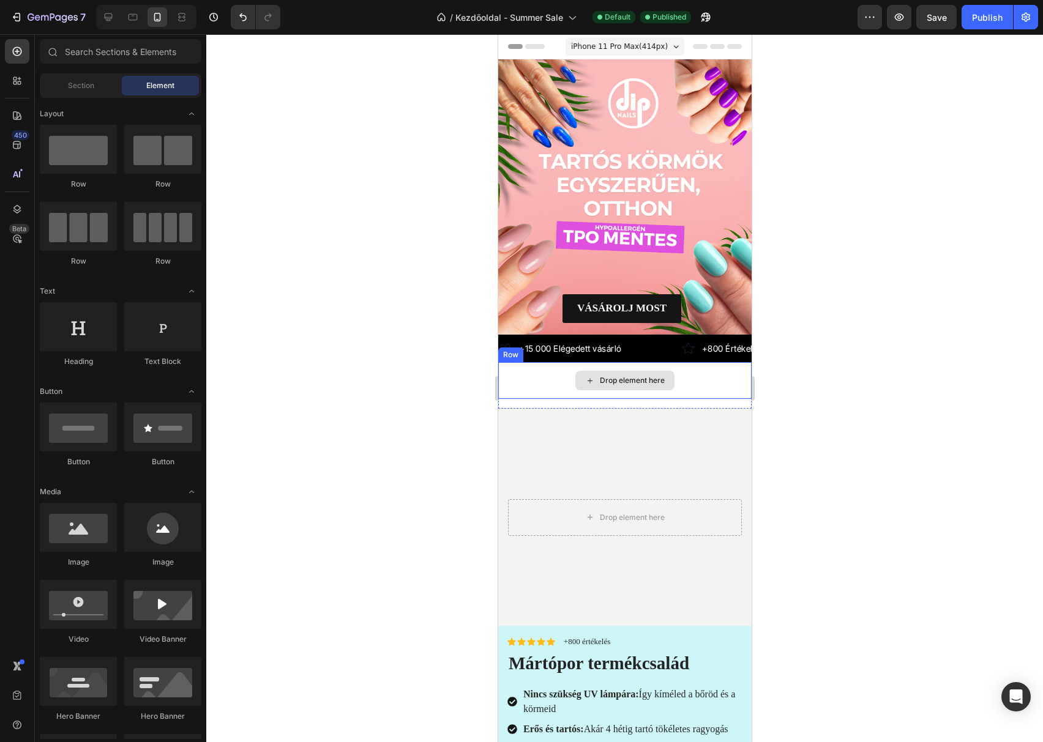
click at [646, 385] on div "Drop element here" at bounding box center [631, 381] width 65 height 10
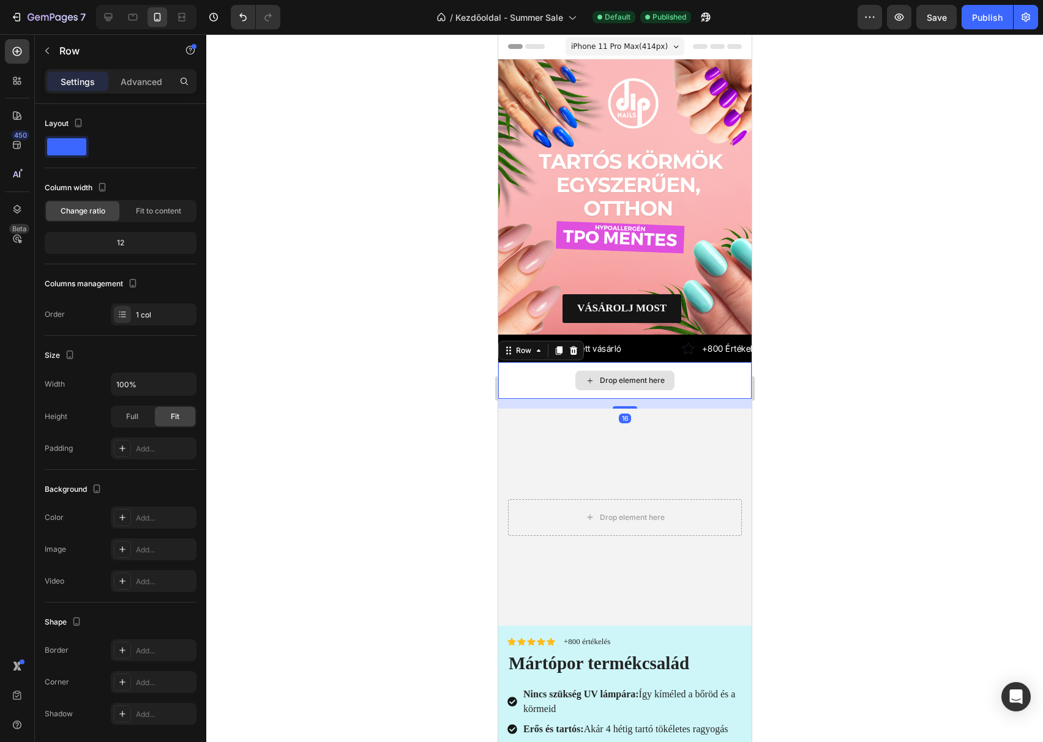
click at [525, 378] on div "Drop element here" at bounding box center [624, 380] width 253 height 37
click at [575, 354] on icon at bounding box center [573, 350] width 8 height 9
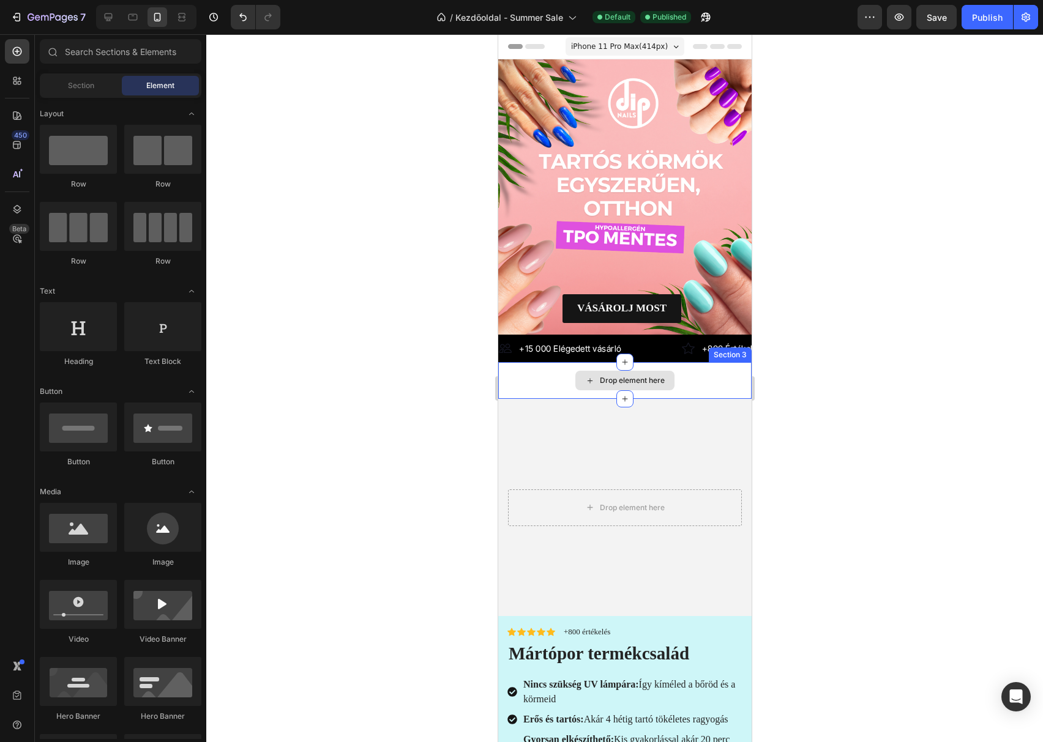
click at [545, 383] on div "Drop element here" at bounding box center [624, 380] width 253 height 37
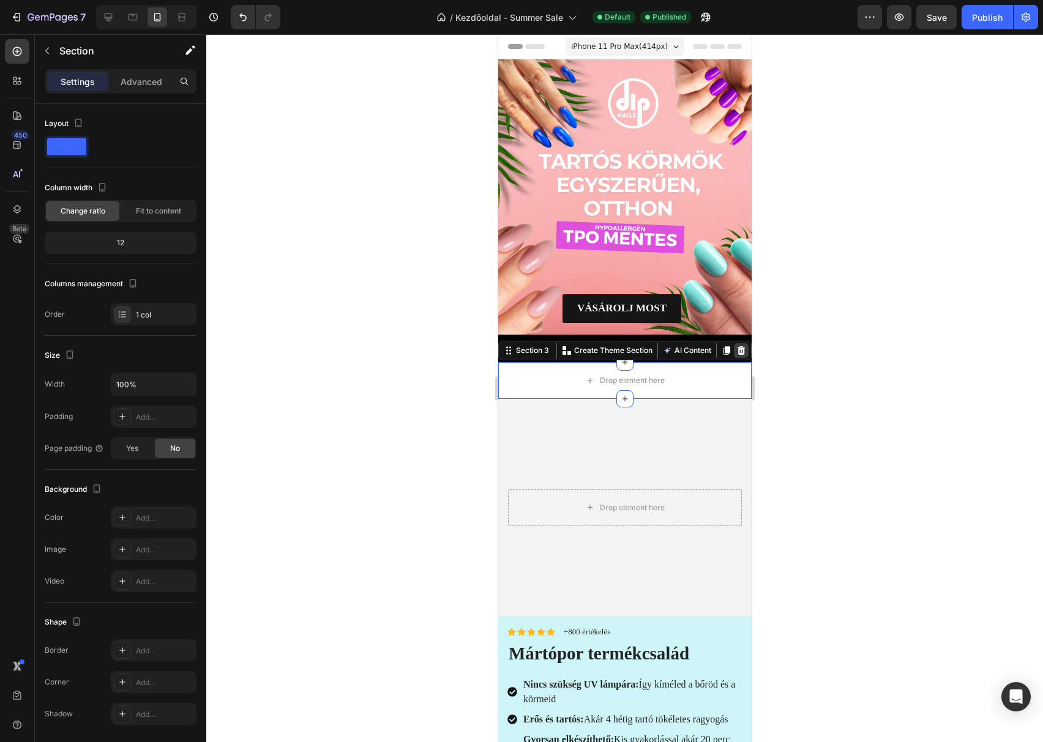
click at [737, 348] on icon at bounding box center [741, 350] width 8 height 9
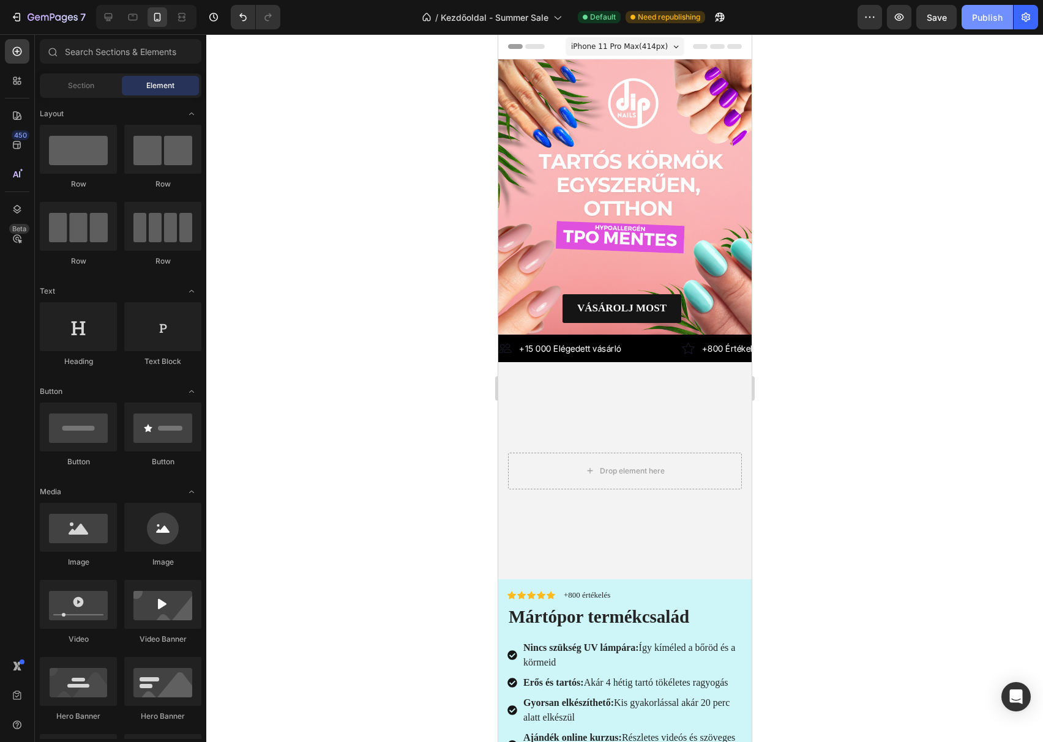
click at [985, 20] on div "Publish" at bounding box center [987, 17] width 31 height 13
click at [18, 11] on icon "button" at bounding box center [16, 17] width 12 height 12
